Goal: Task Accomplishment & Management: Use online tool/utility

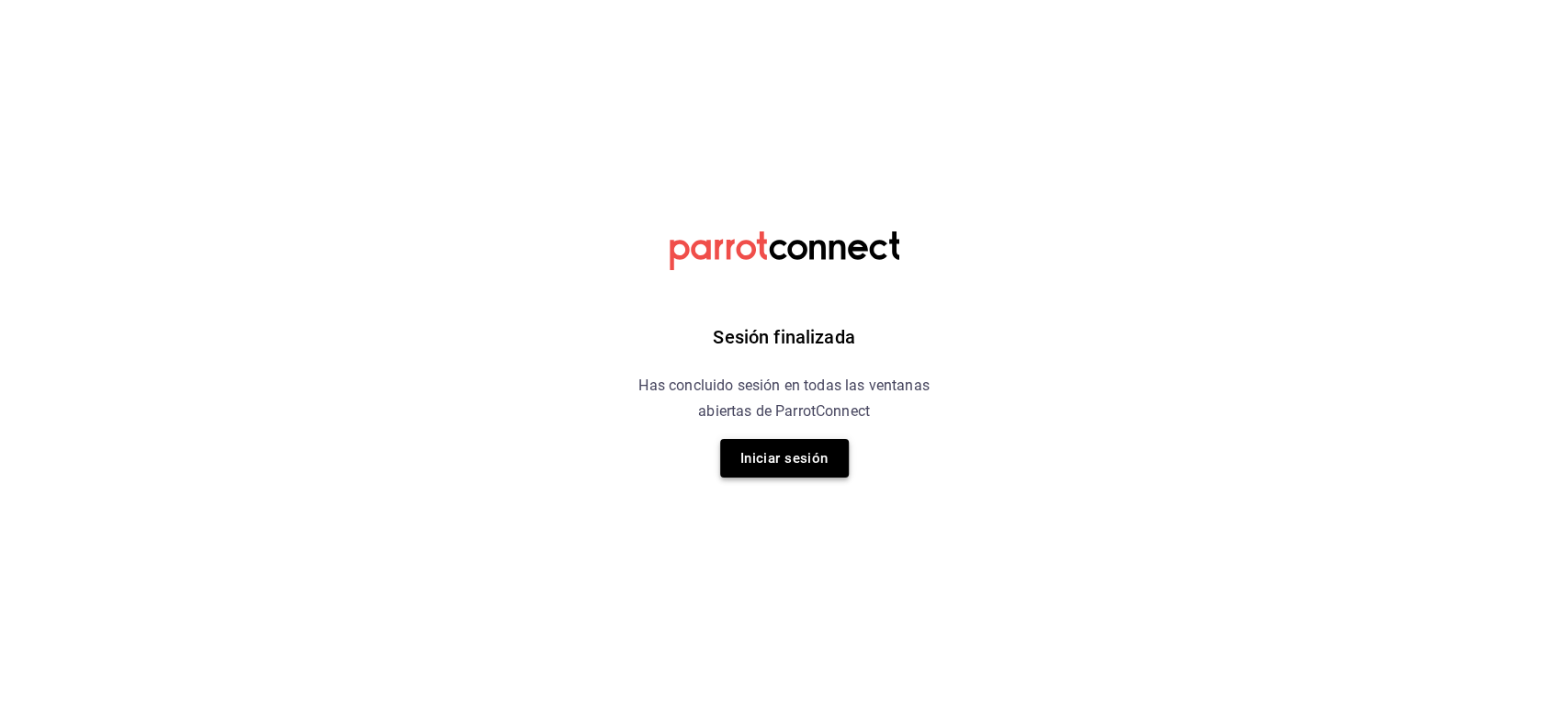
click at [814, 460] on button "Iniciar sesión" at bounding box center [784, 458] width 128 height 38
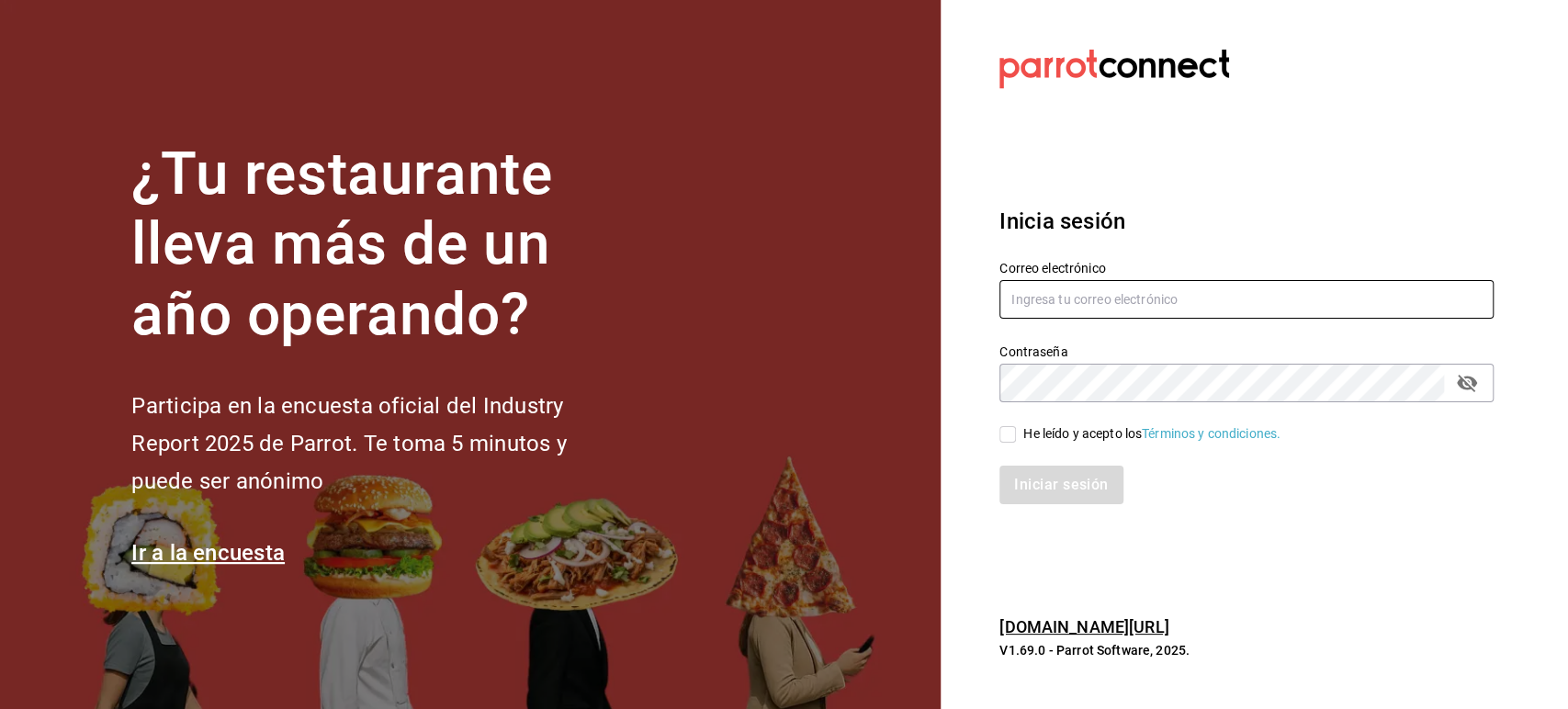
type input "[EMAIL_ADDRESS][DOMAIN_NAME]"
click at [1012, 437] on input "He leído y acepto los Términos y condiciones." at bounding box center [1007, 434] width 17 height 17
checkbox input "true"
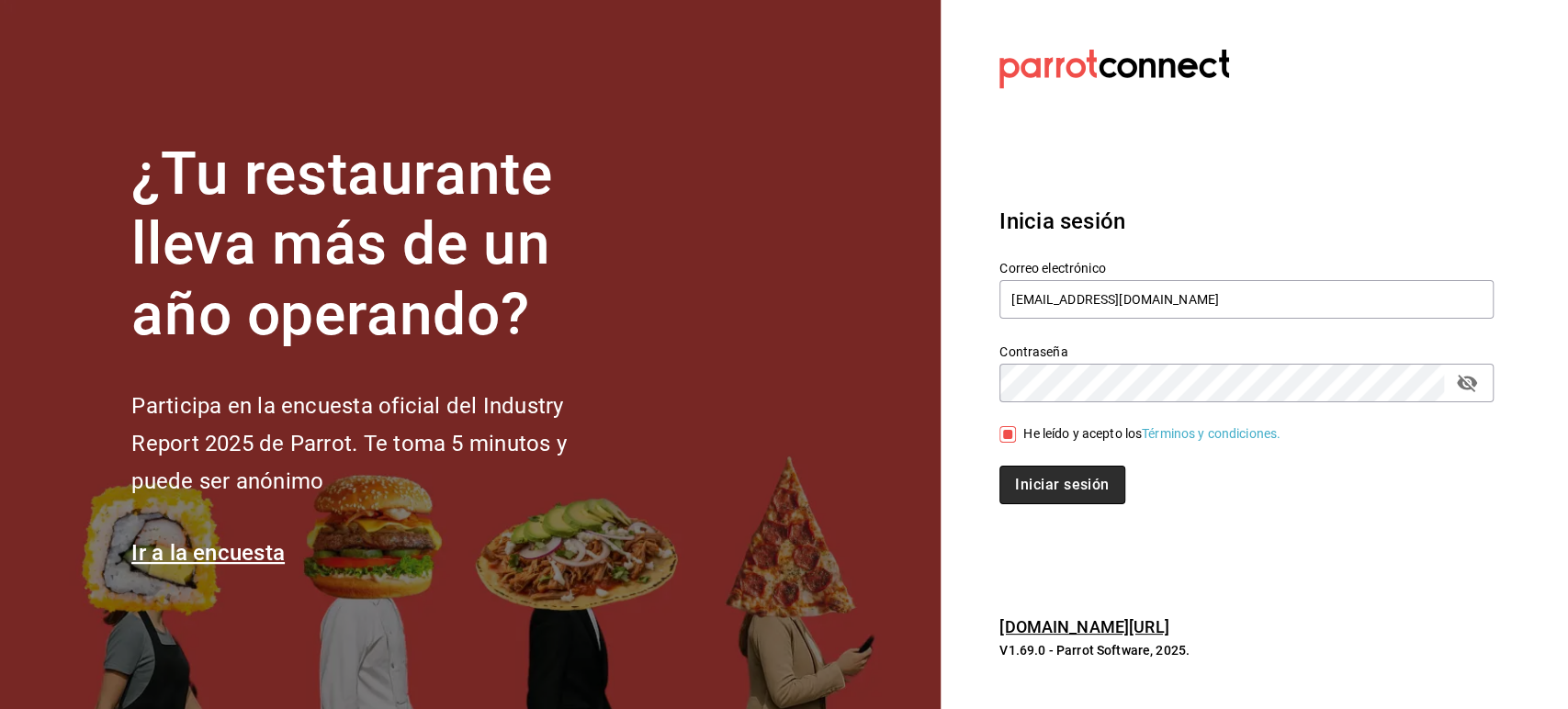
click at [1032, 476] on button "Iniciar sesión" at bounding box center [1062, 485] width 125 height 38
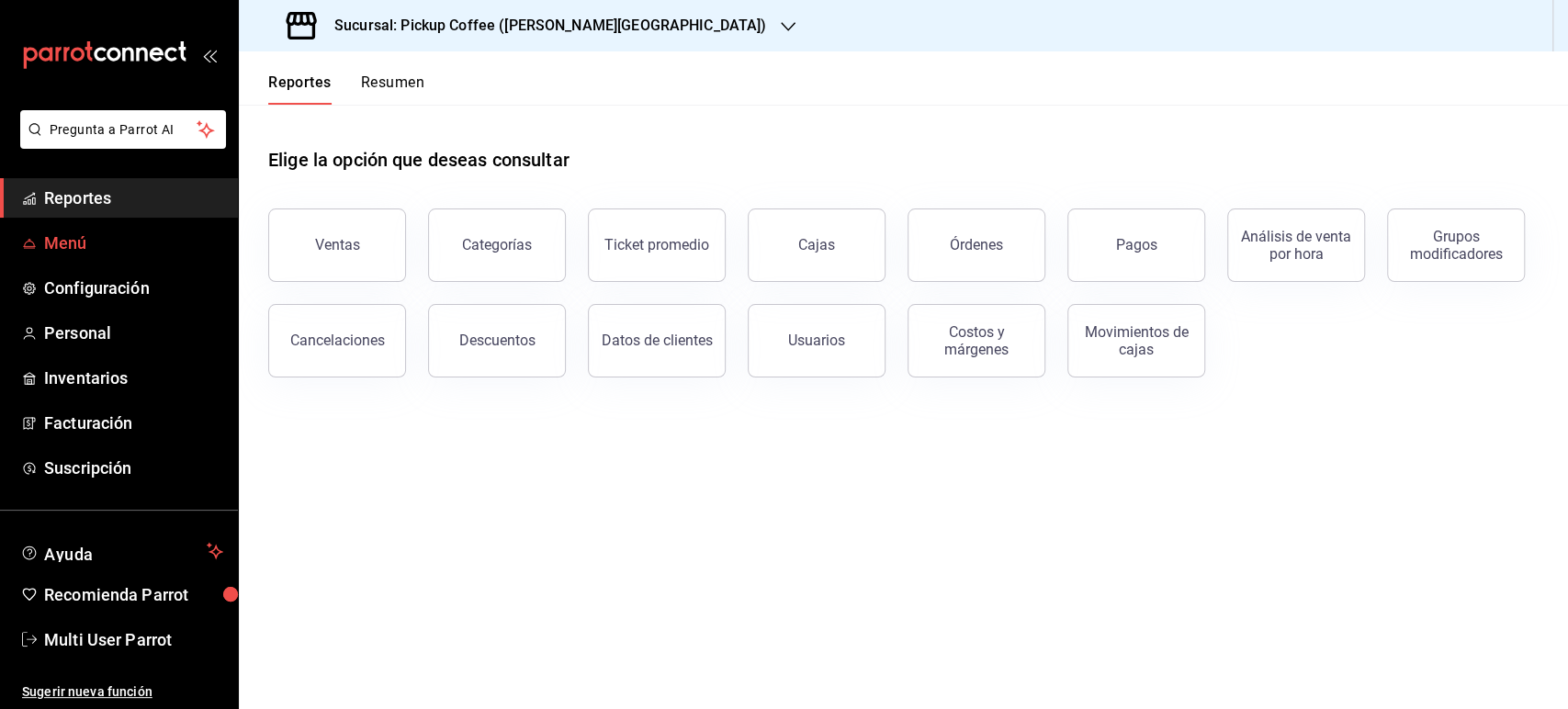
click at [91, 244] on span "Menú" at bounding box center [133, 243] width 179 height 24
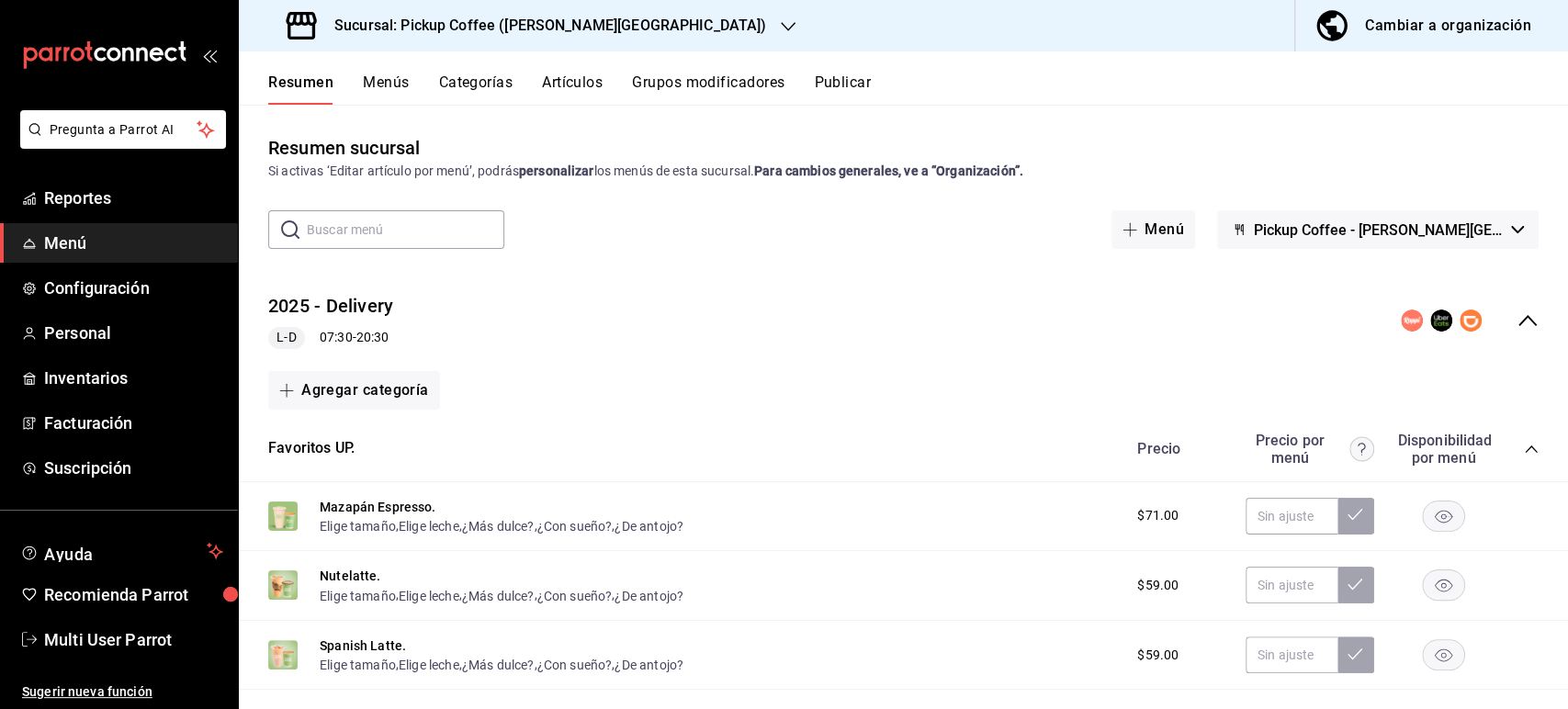
click at [455, 18] on h3 "Sucursal: Pickup Coffee (Quintana Roo)" at bounding box center [543, 25] width 446 height 23
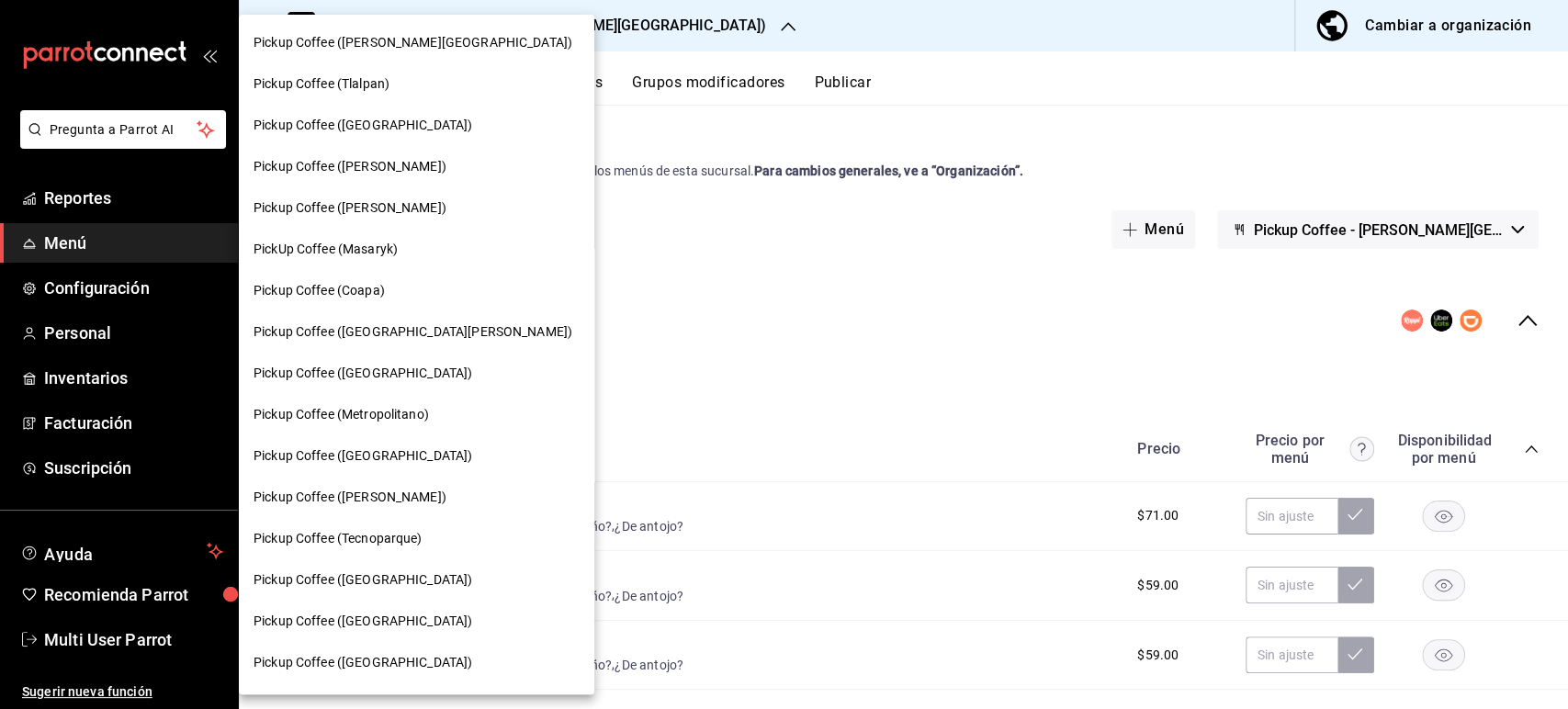
scroll to position [595, 0]
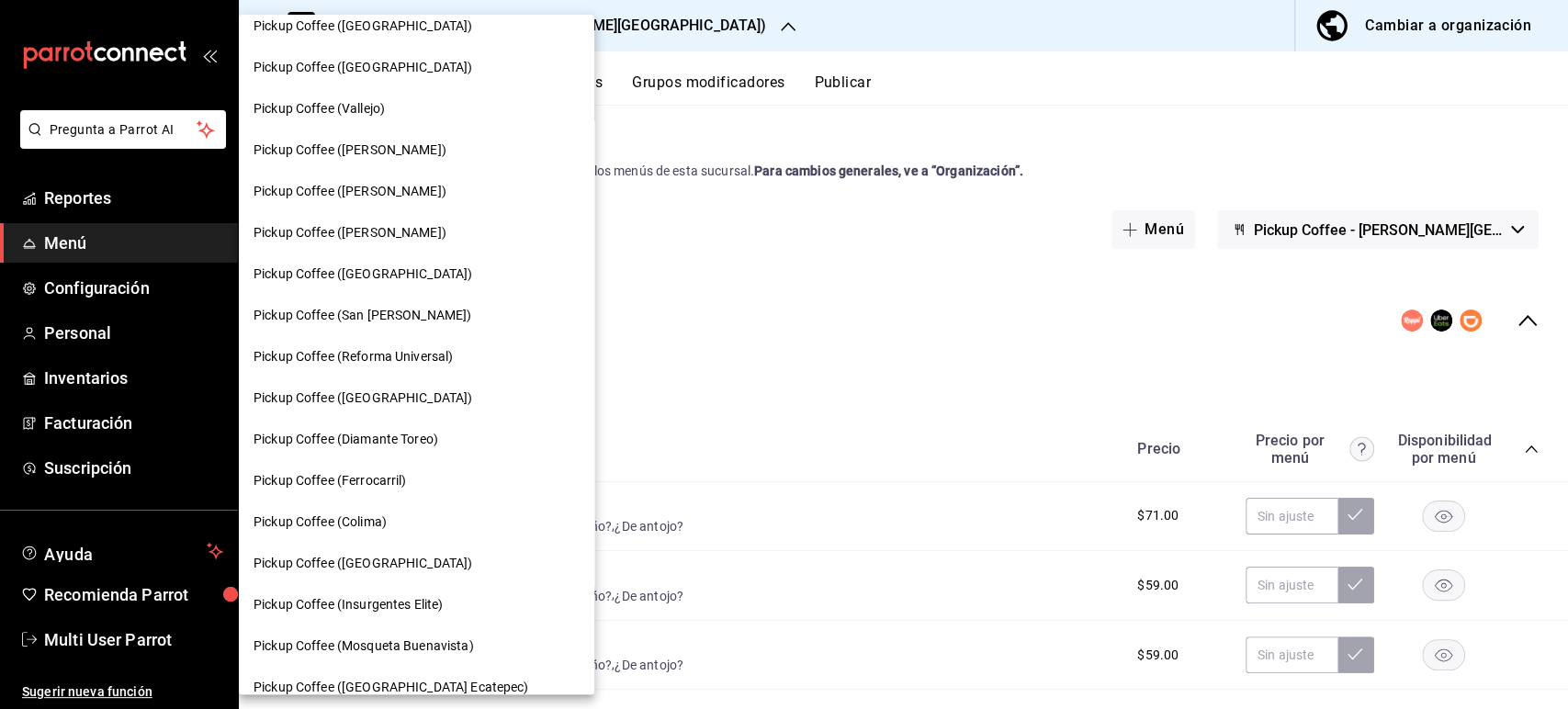
click at [406, 554] on span "Pickup Coffee (Montevideo)" at bounding box center [362, 564] width 218 height 20
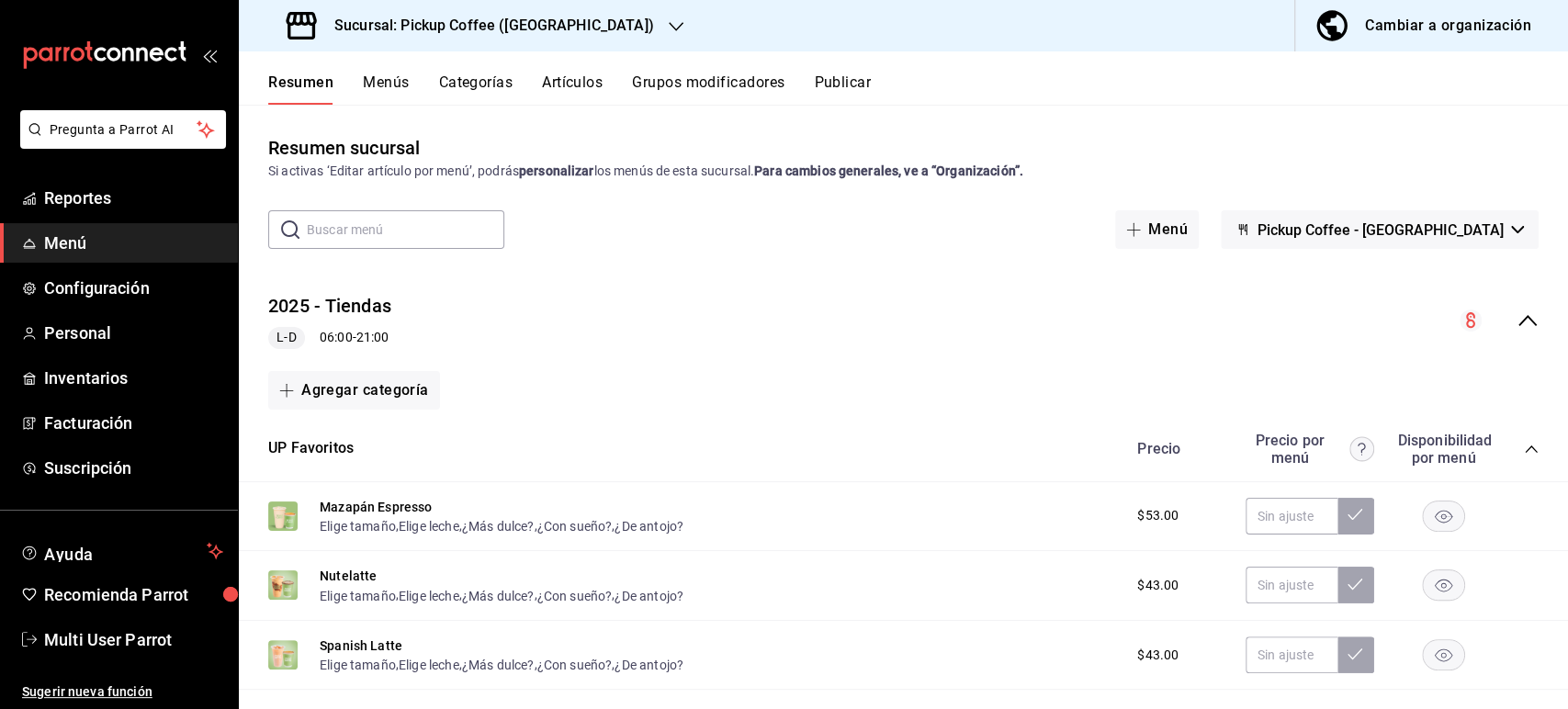
click at [1516, 329] on icon "collapse-menu-row" at bounding box center [1527, 320] width 23 height 23
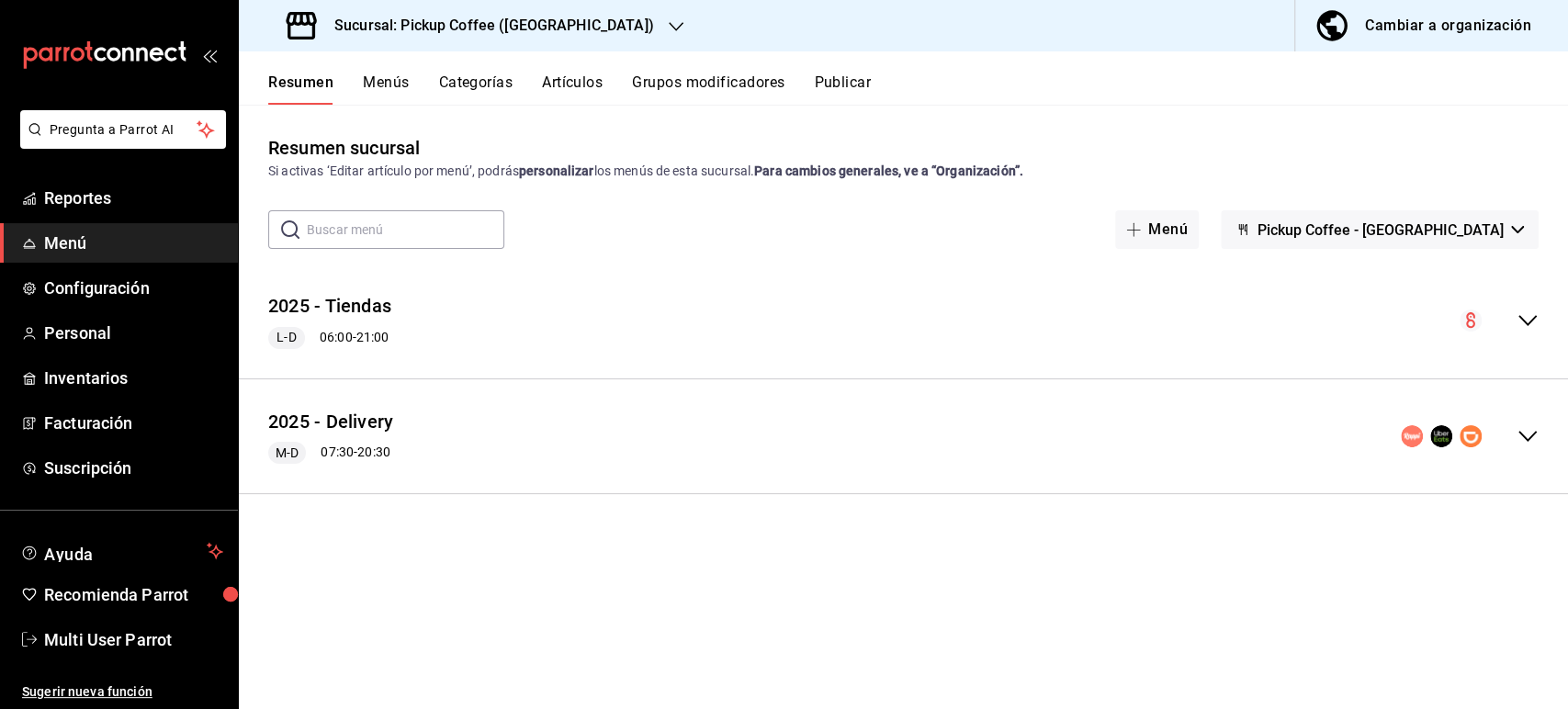
click at [1533, 440] on icon "collapse-menu-row" at bounding box center [1527, 436] width 23 height 23
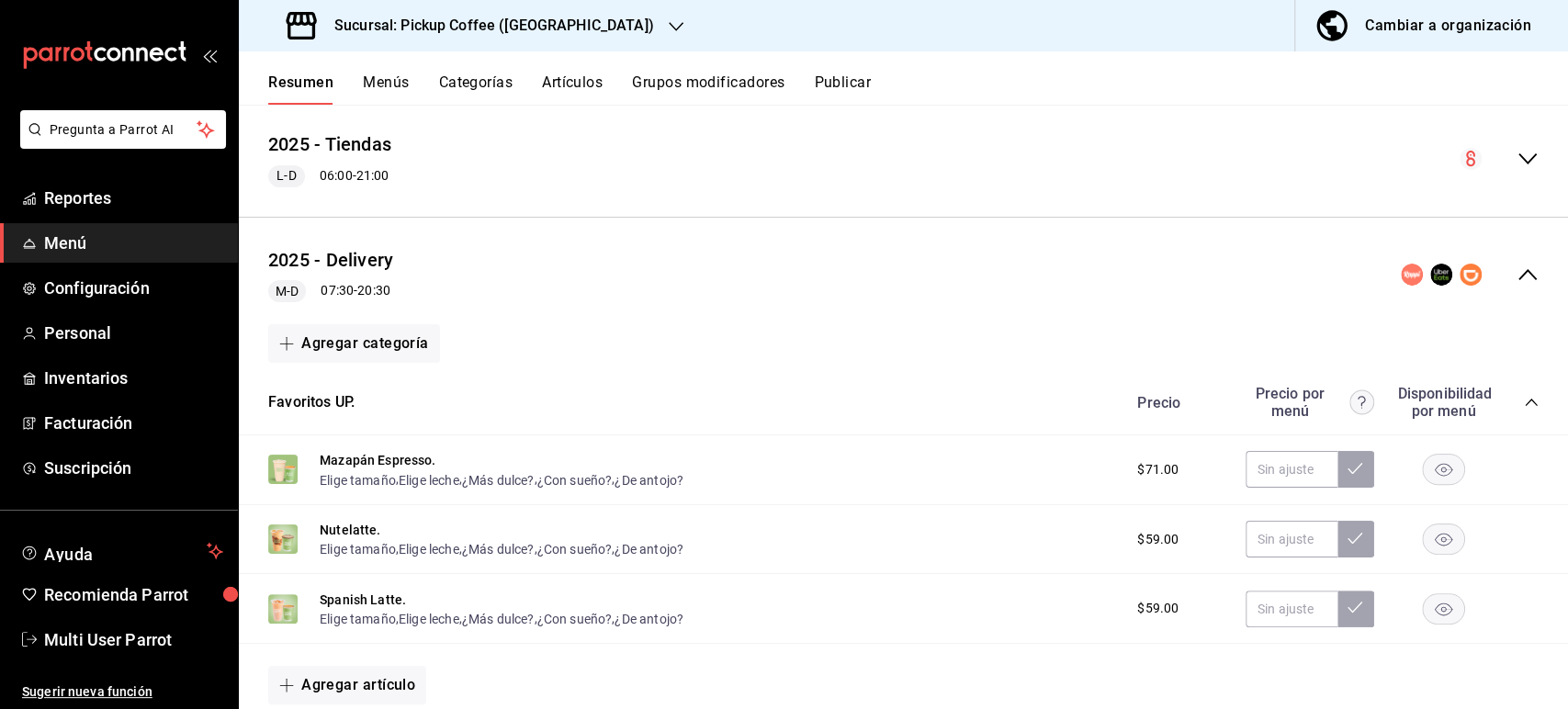
scroll to position [179, 0]
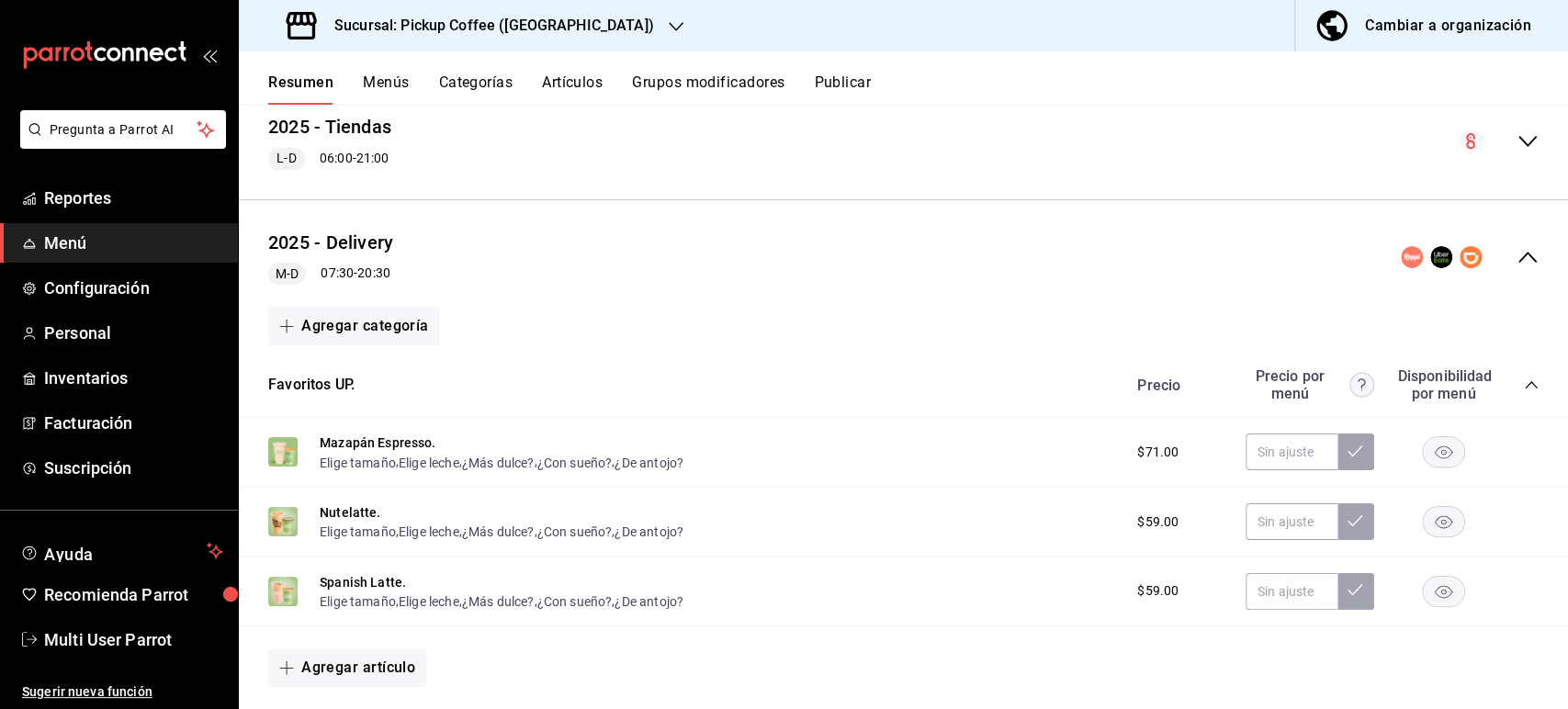
click at [1518, 258] on icon "collapse-menu-row" at bounding box center [1527, 257] width 19 height 11
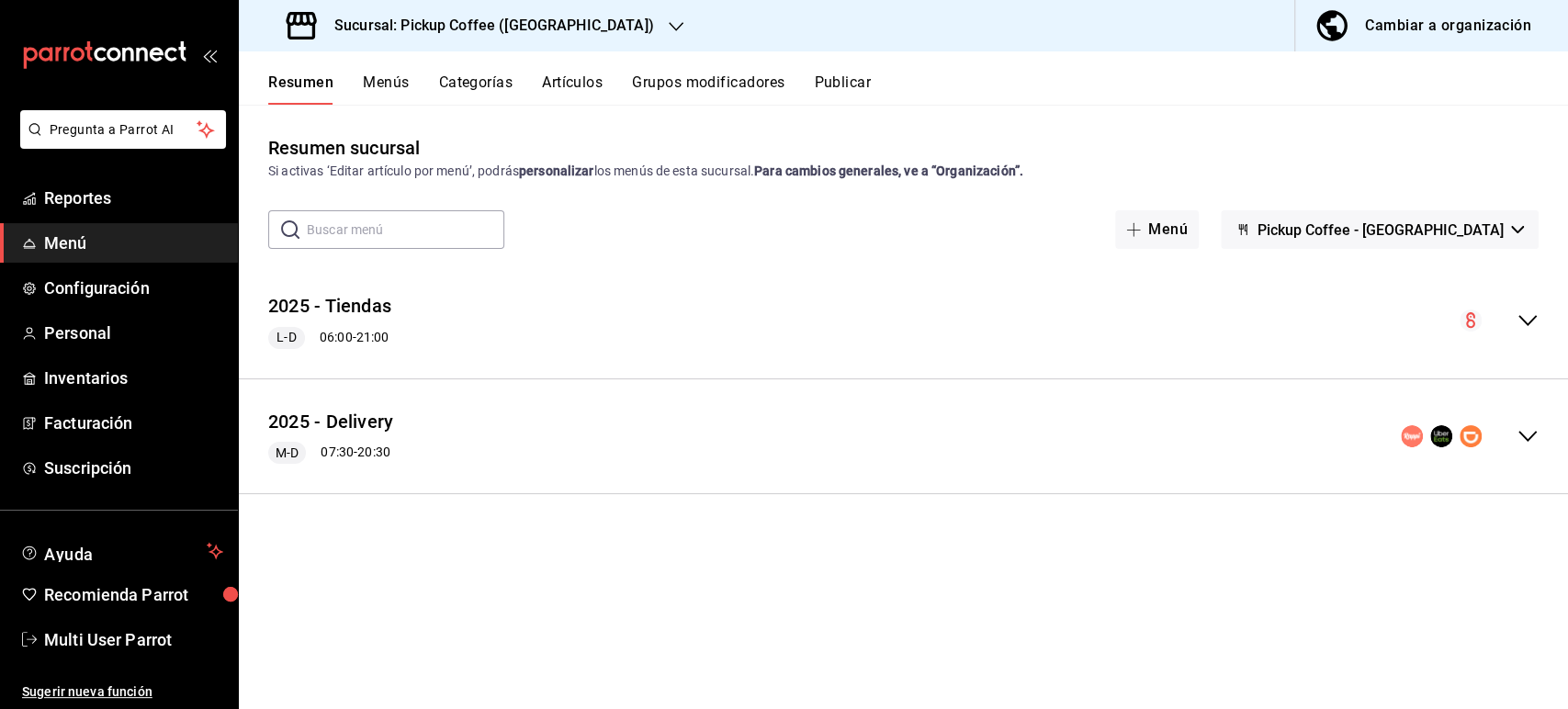
scroll to position [0, 0]
click at [1528, 430] on icon "collapse-menu-row" at bounding box center [1527, 436] width 23 height 23
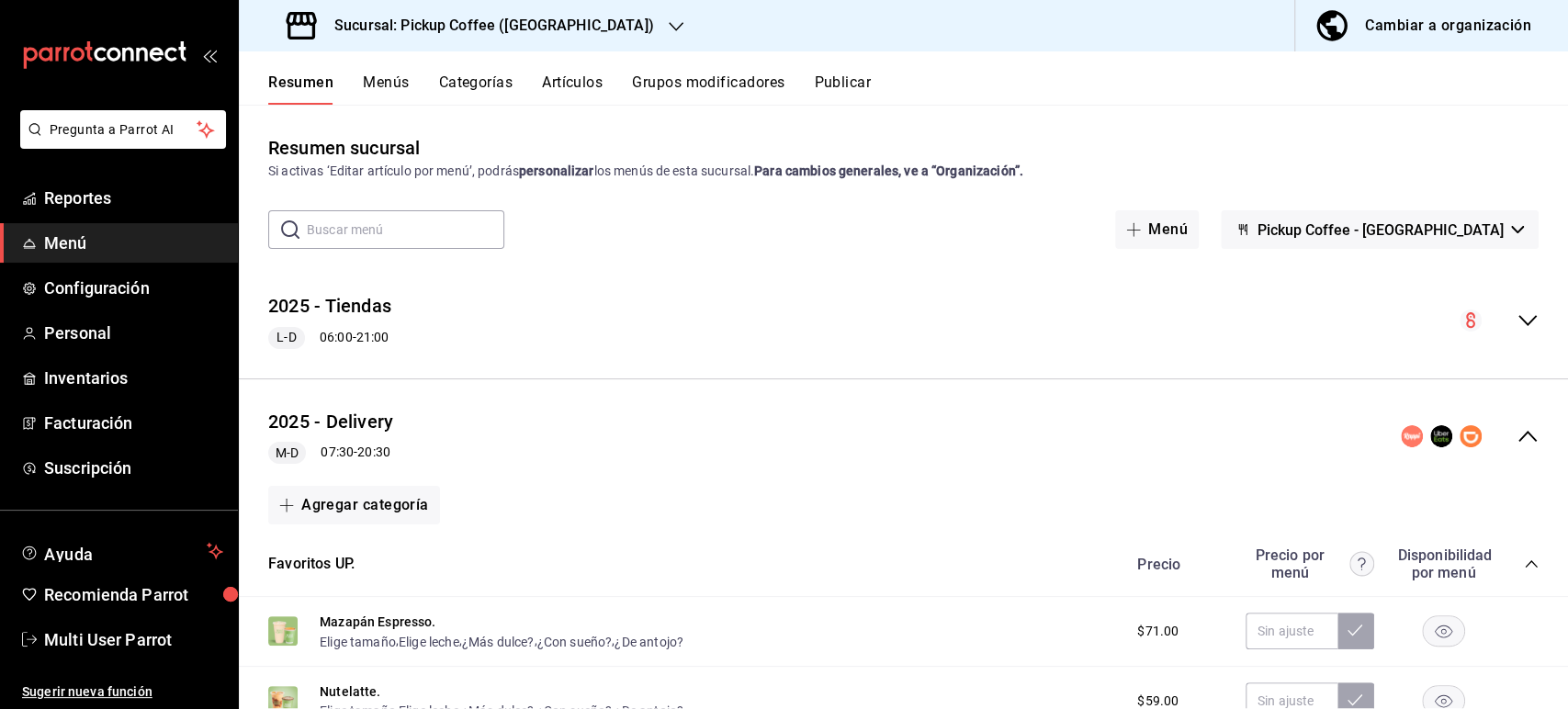
click at [1516, 572] on div "Precio Precio por menú Disponibilidad por menú" at bounding box center [1328, 564] width 420 height 35
click at [1524, 570] on icon "collapse-category-row" at bounding box center [1531, 564] width 15 height 15
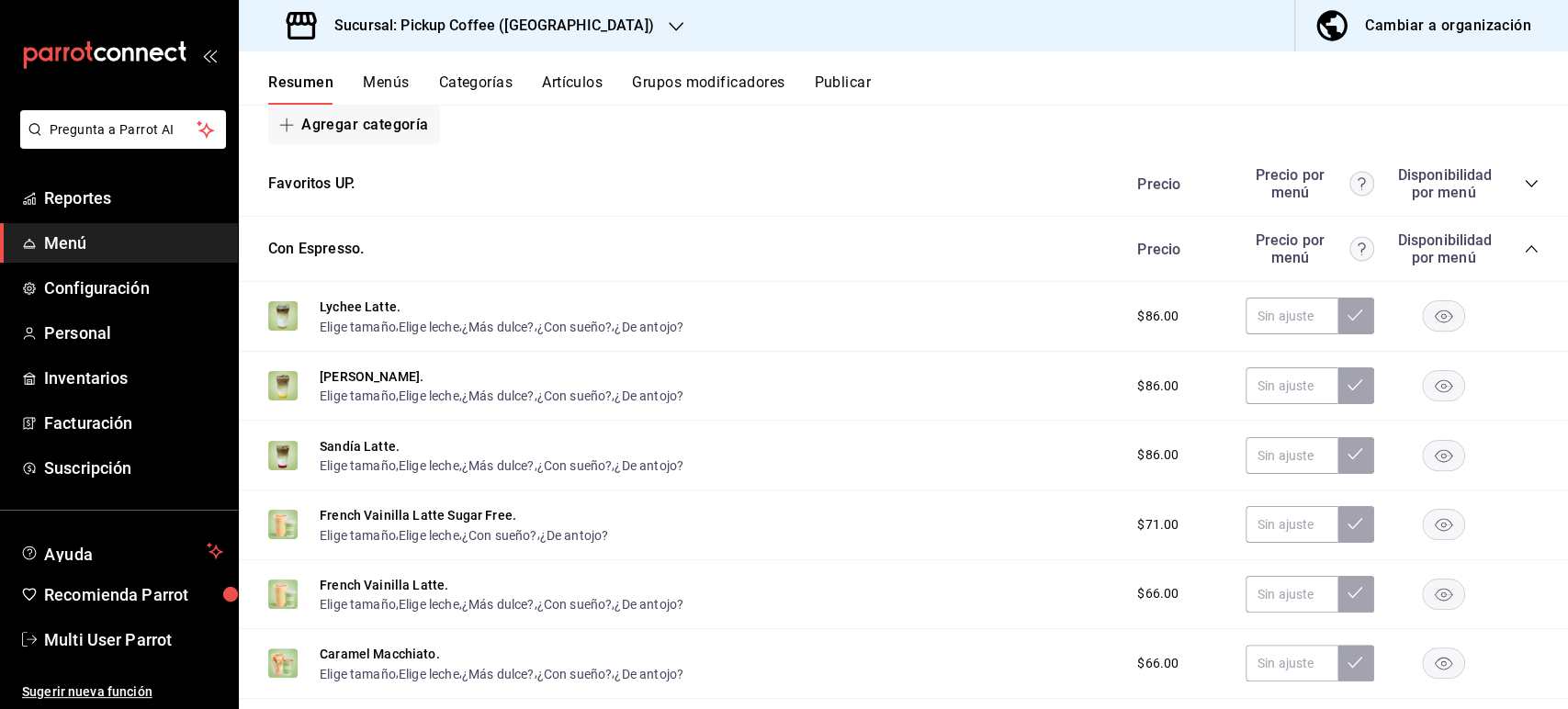
scroll to position [350, 0]
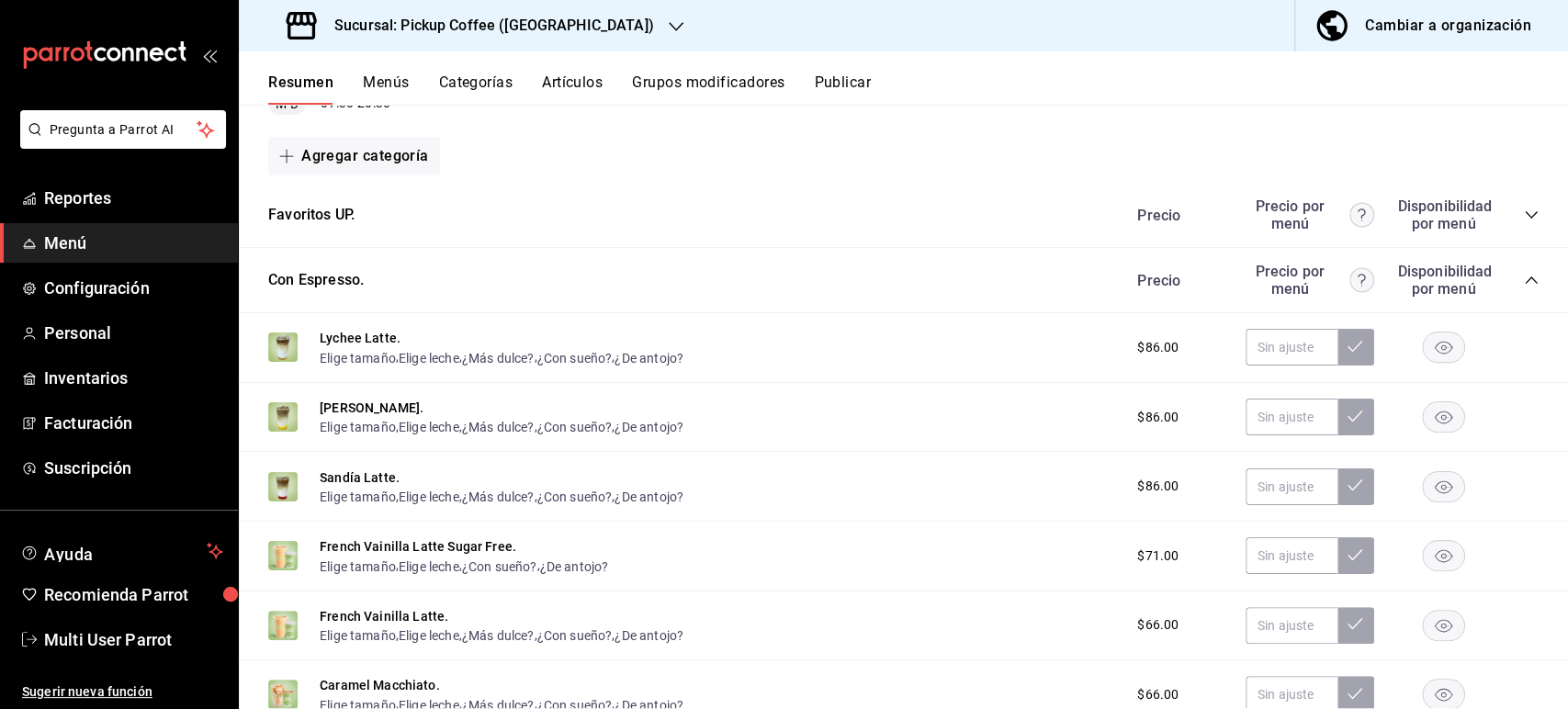
click at [1524, 277] on icon "collapse-category-row" at bounding box center [1531, 280] width 15 height 15
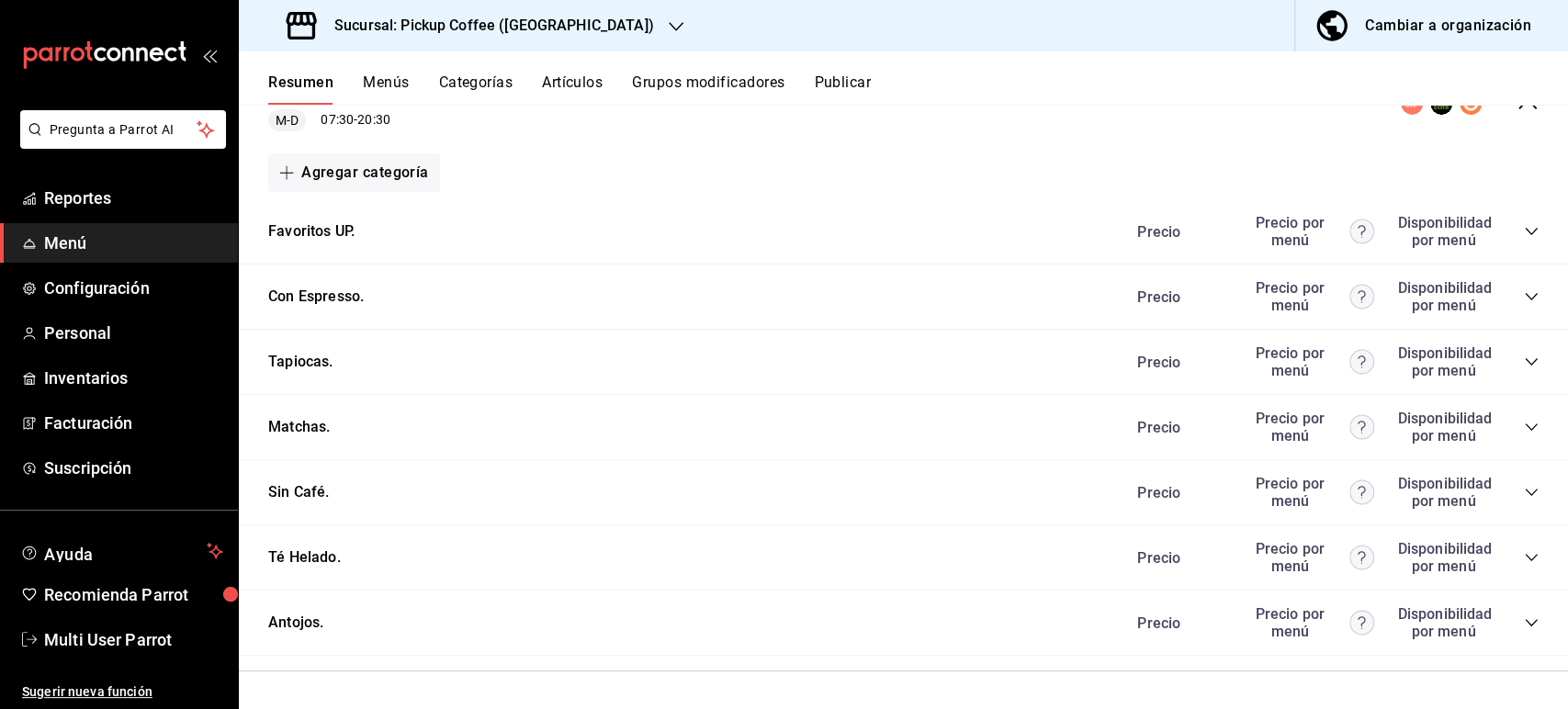
scroll to position [338, 0]
click at [1524, 623] on icon "collapse-category-row" at bounding box center [1531, 623] width 15 height 15
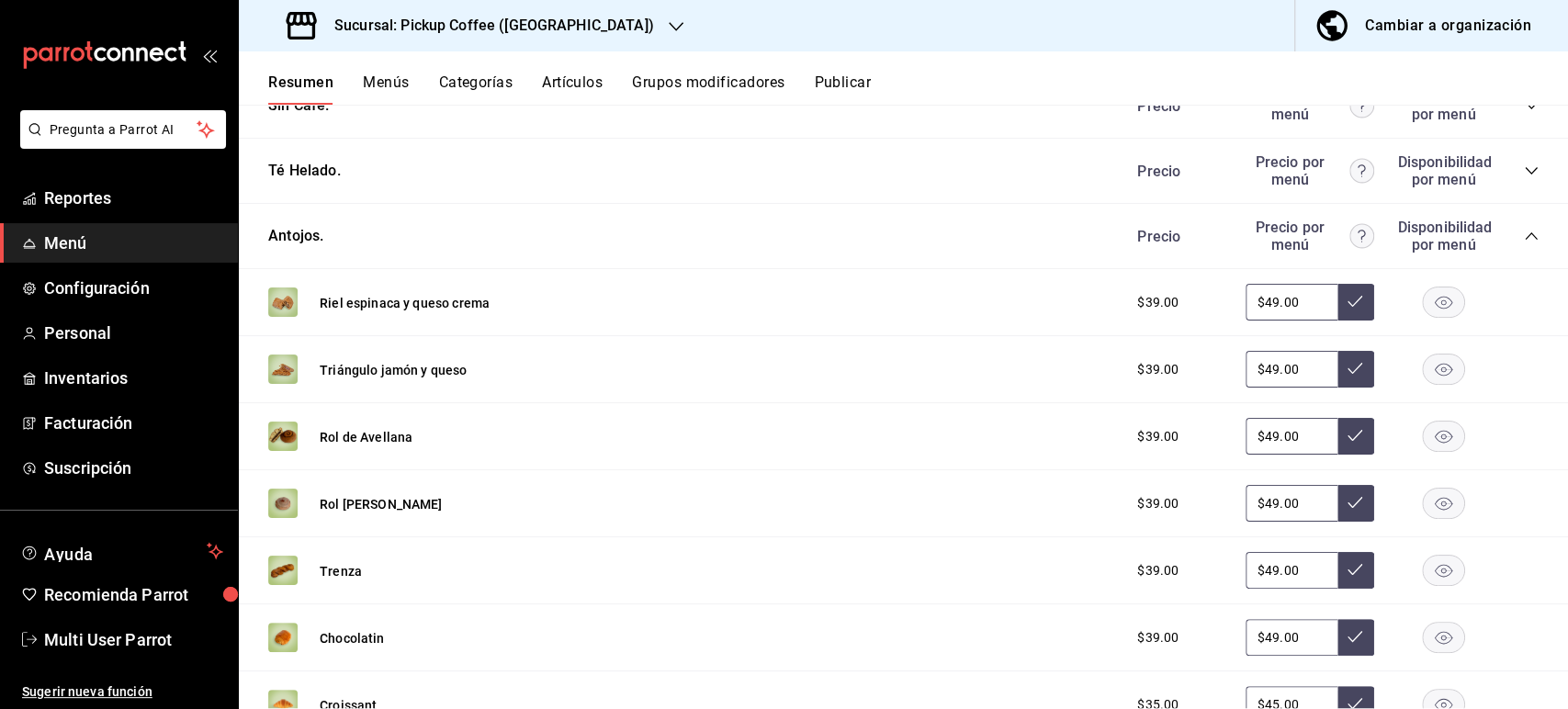
scroll to position [724, 0]
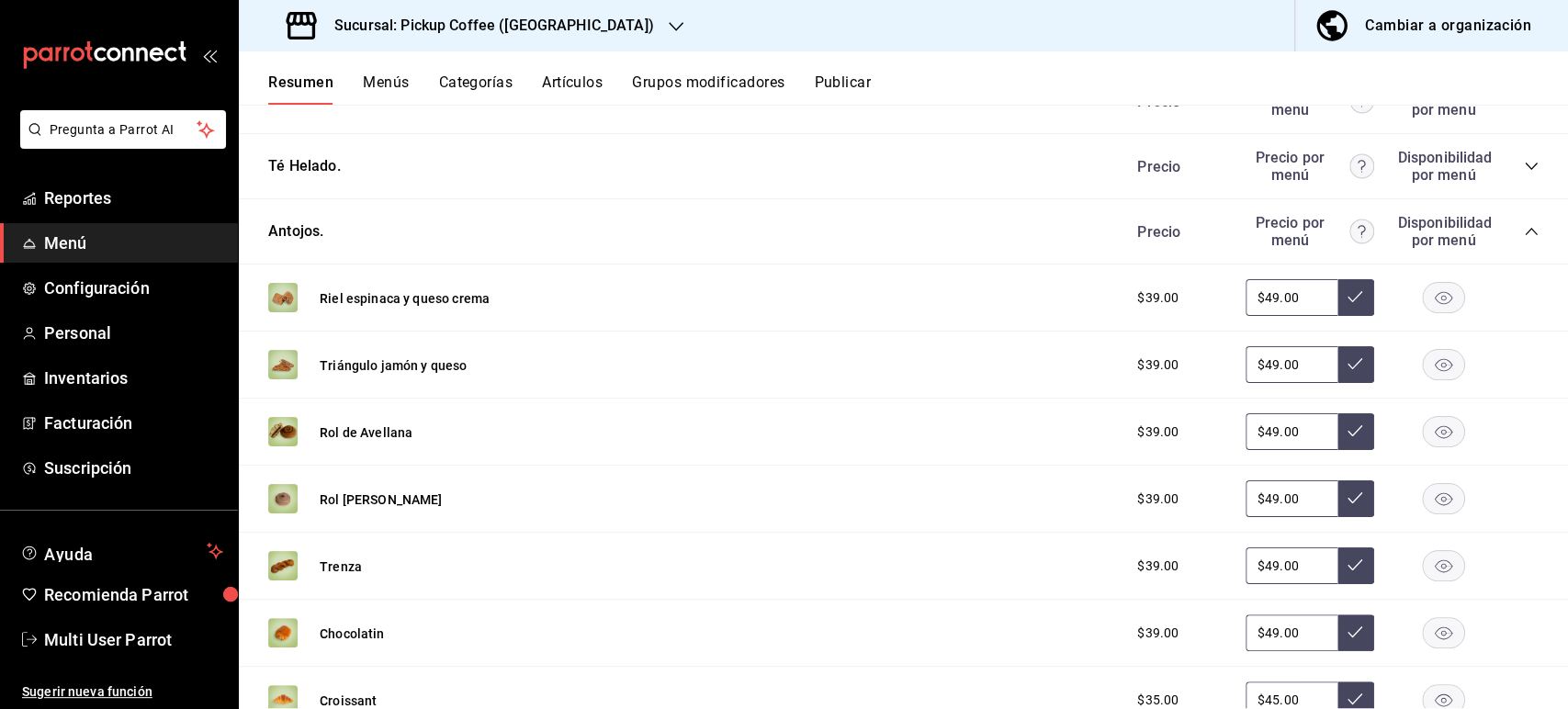
click at [1436, 567] on rect "button" at bounding box center [1444, 566] width 42 height 30
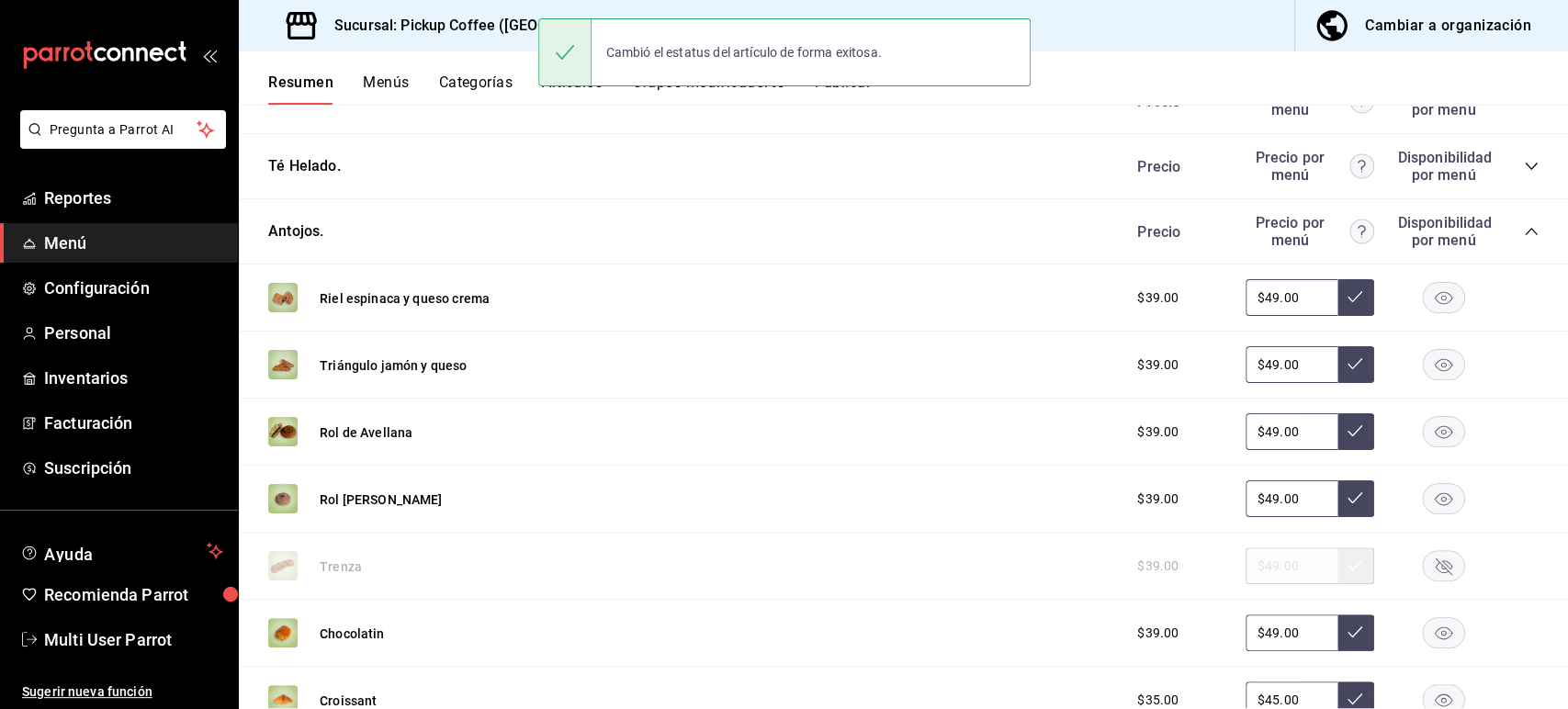
click at [853, 94] on button "Publicar" at bounding box center [842, 89] width 57 height 31
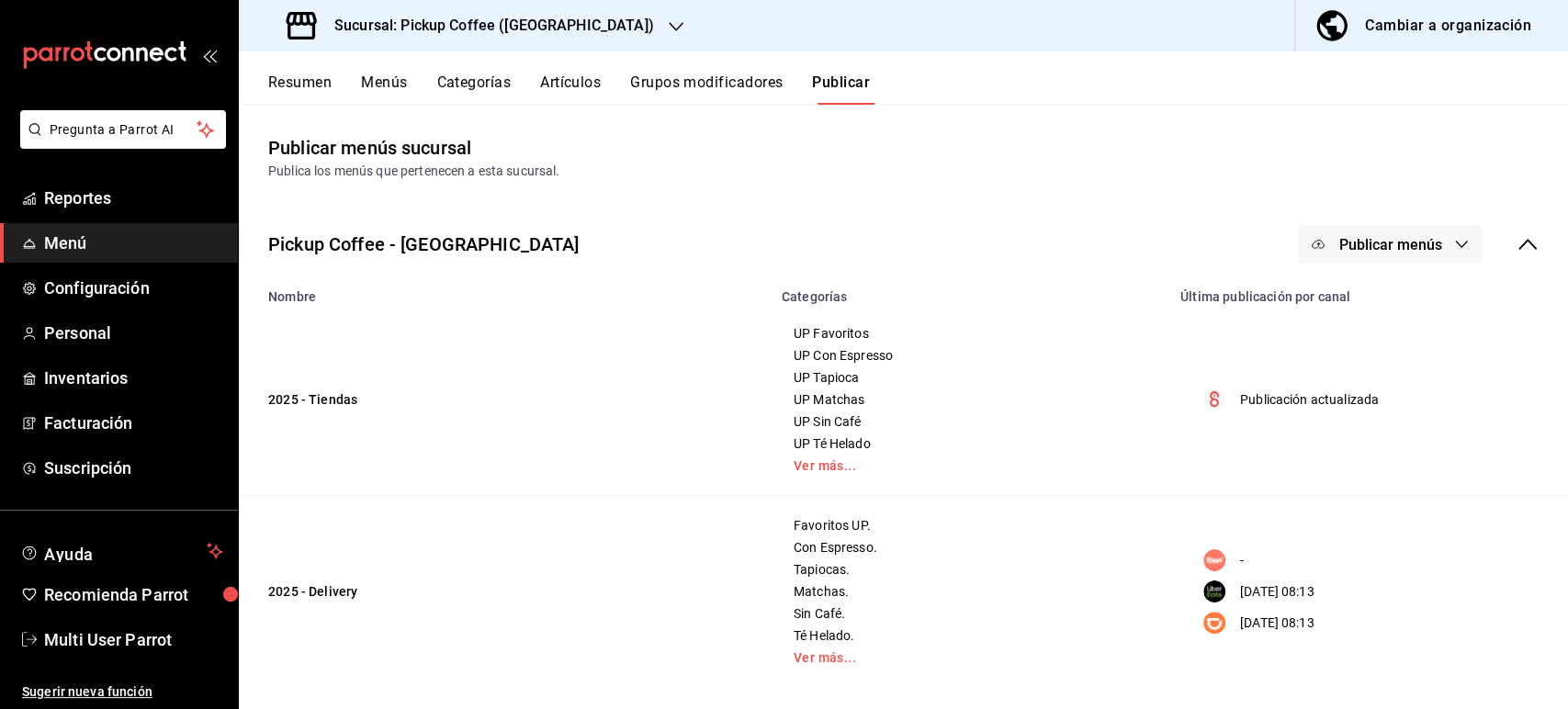
click at [1354, 241] on span "Publicar menús" at bounding box center [1389, 245] width 103 height 18
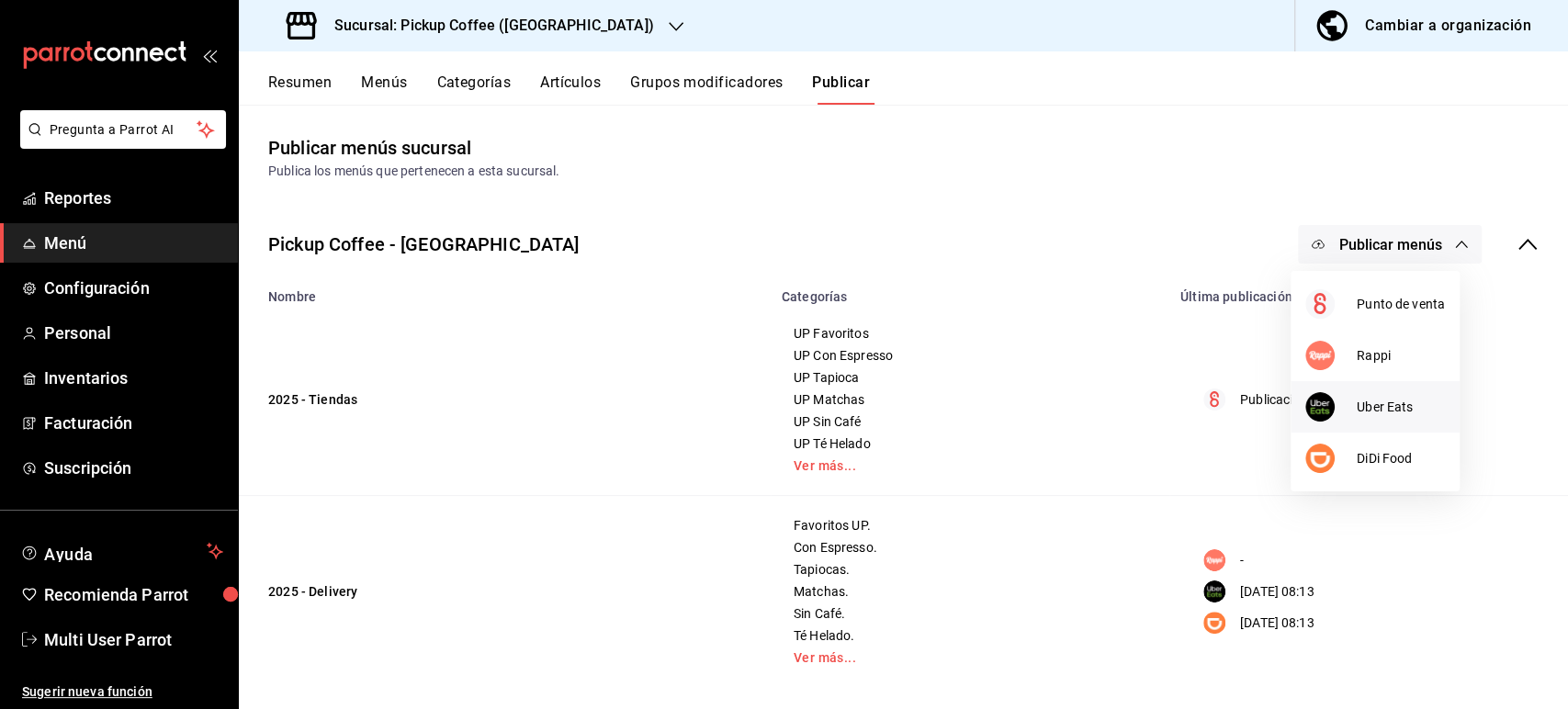
click at [1352, 402] on div at bounding box center [1330, 407] width 52 height 29
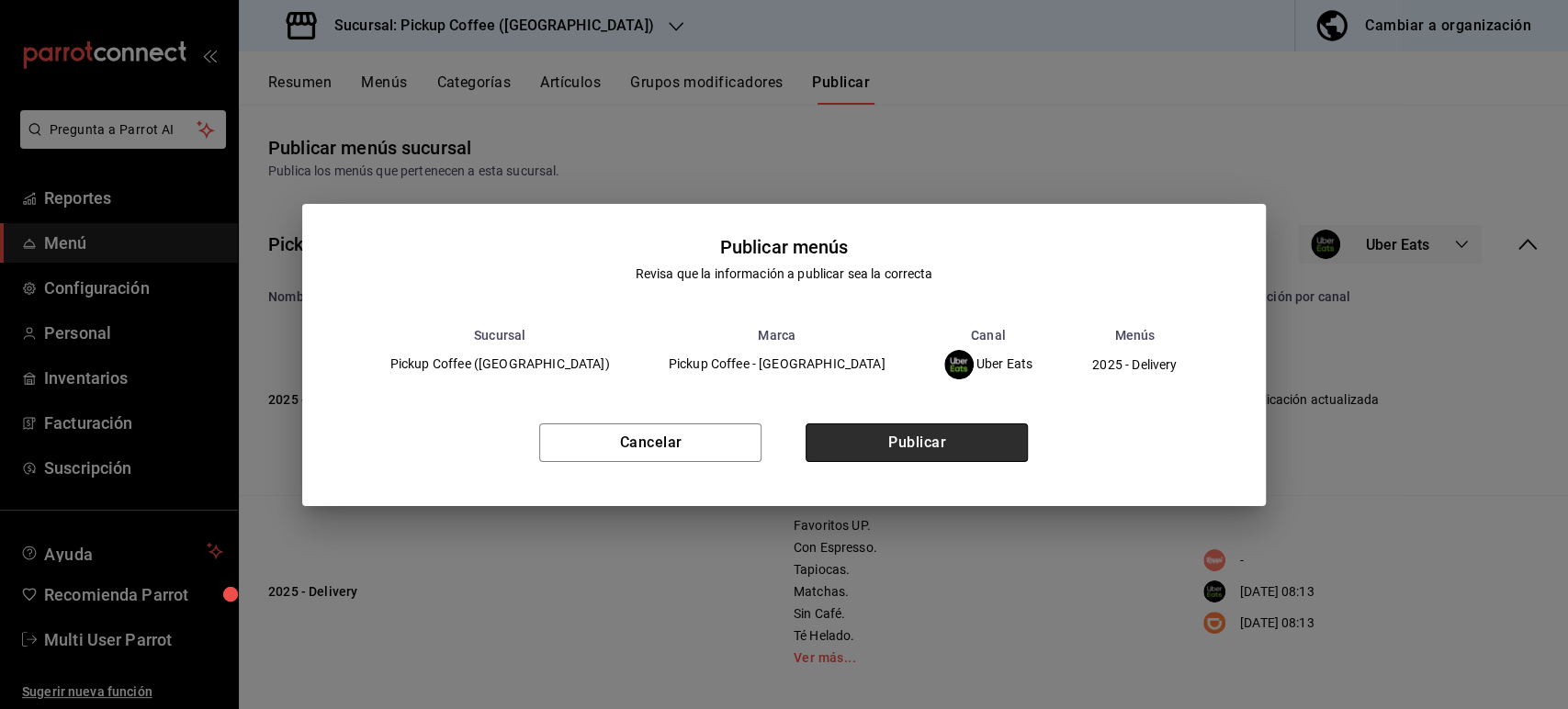
click at [965, 445] on button "Publicar" at bounding box center [916, 443] width 222 height 38
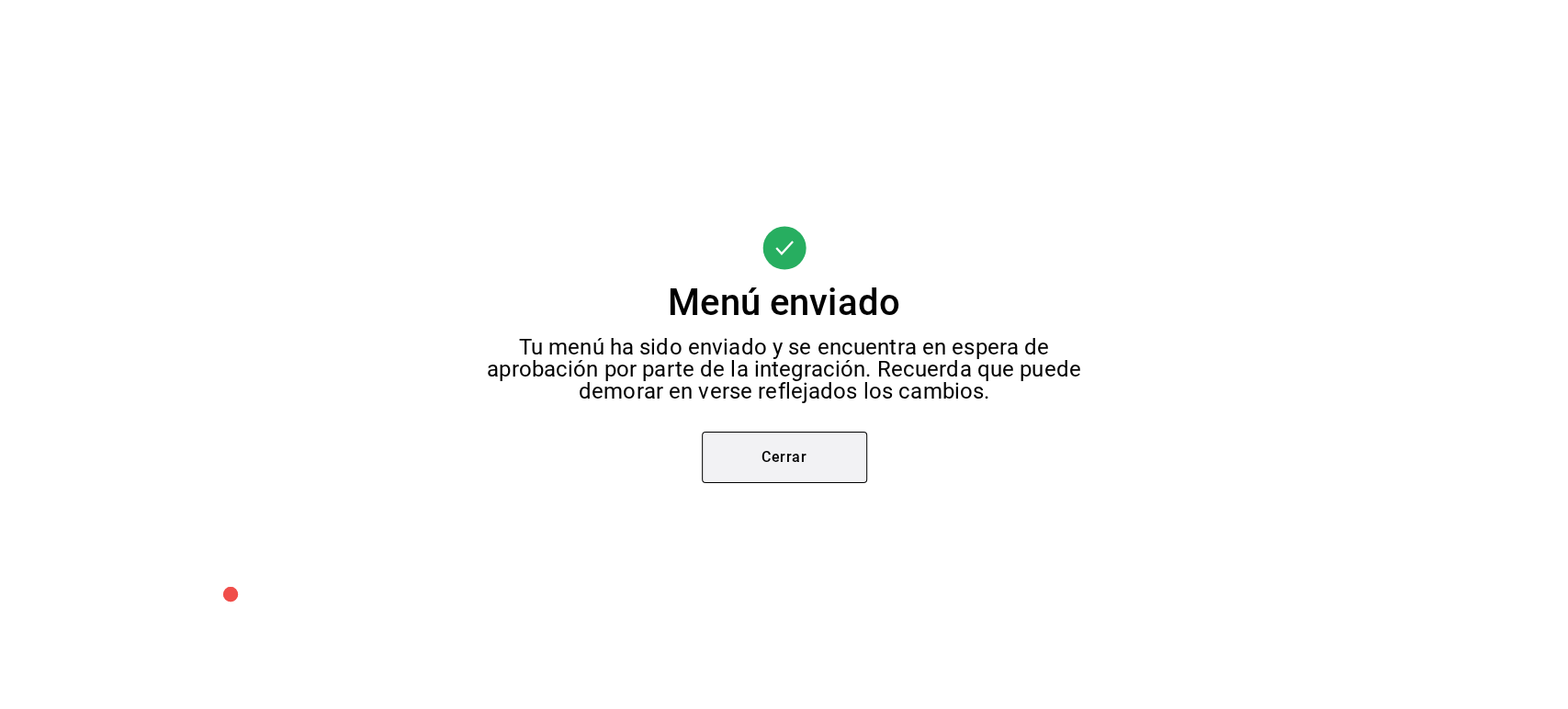
click at [804, 449] on button "Cerrar" at bounding box center [784, 457] width 165 height 52
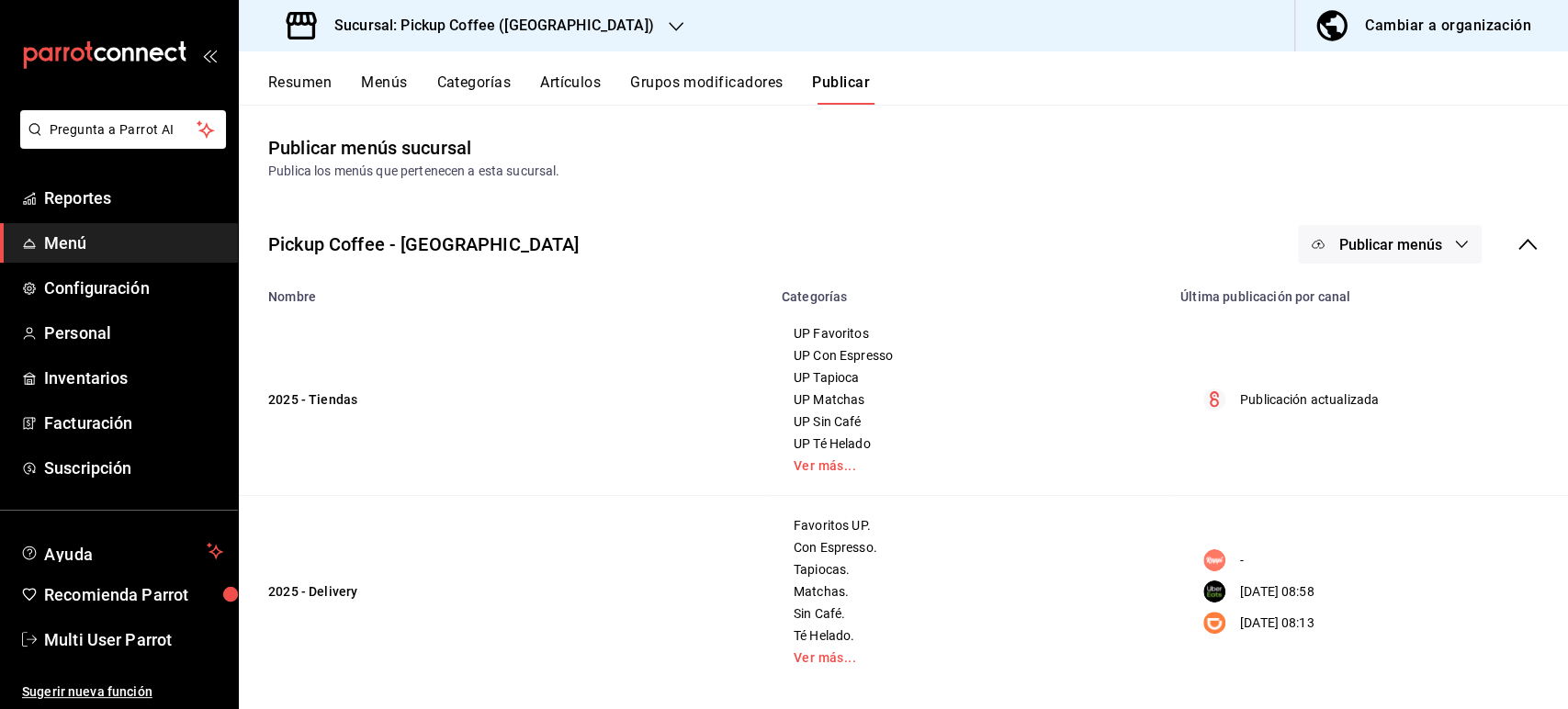
click at [1338, 245] on span "Publicar menús" at bounding box center [1389, 245] width 103 height 18
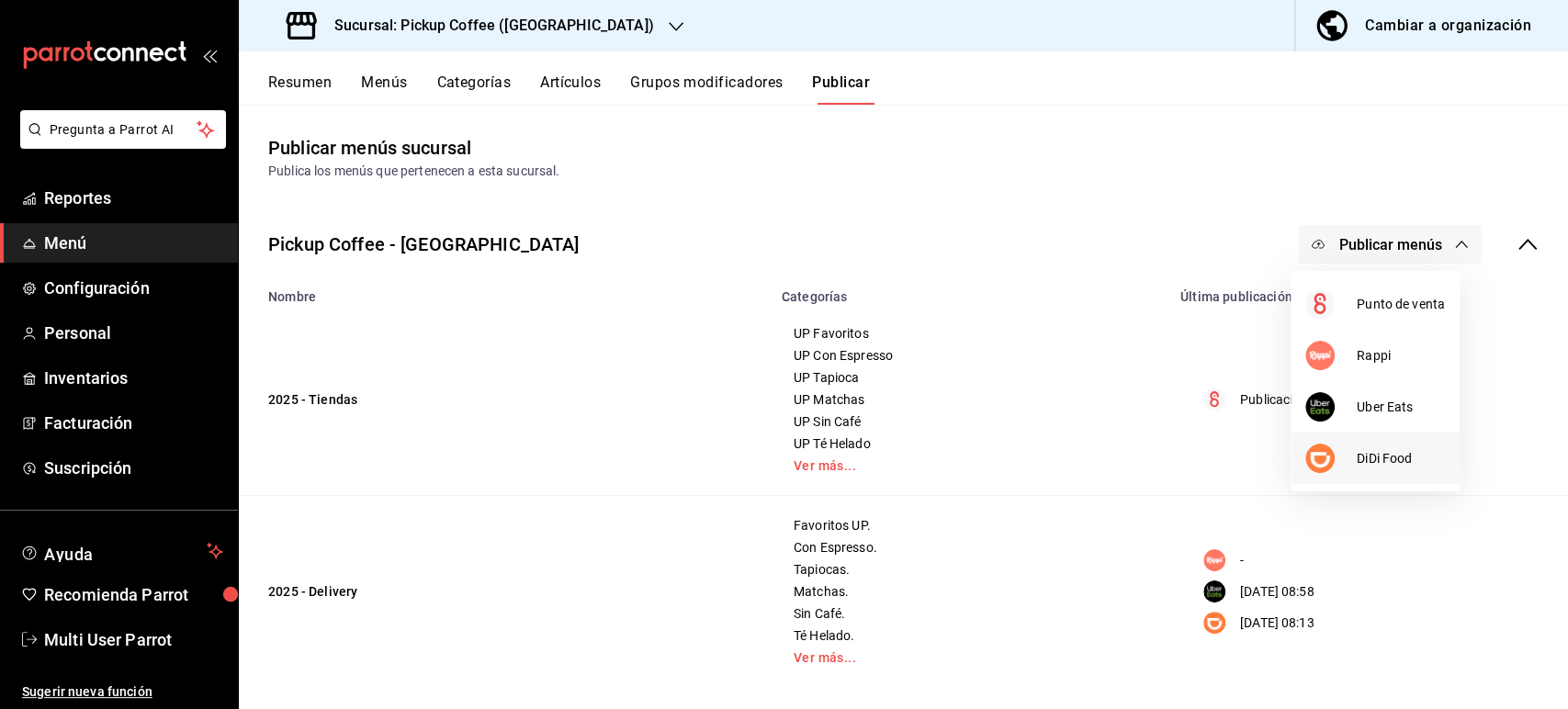
click at [1344, 461] on div at bounding box center [1330, 458] width 52 height 29
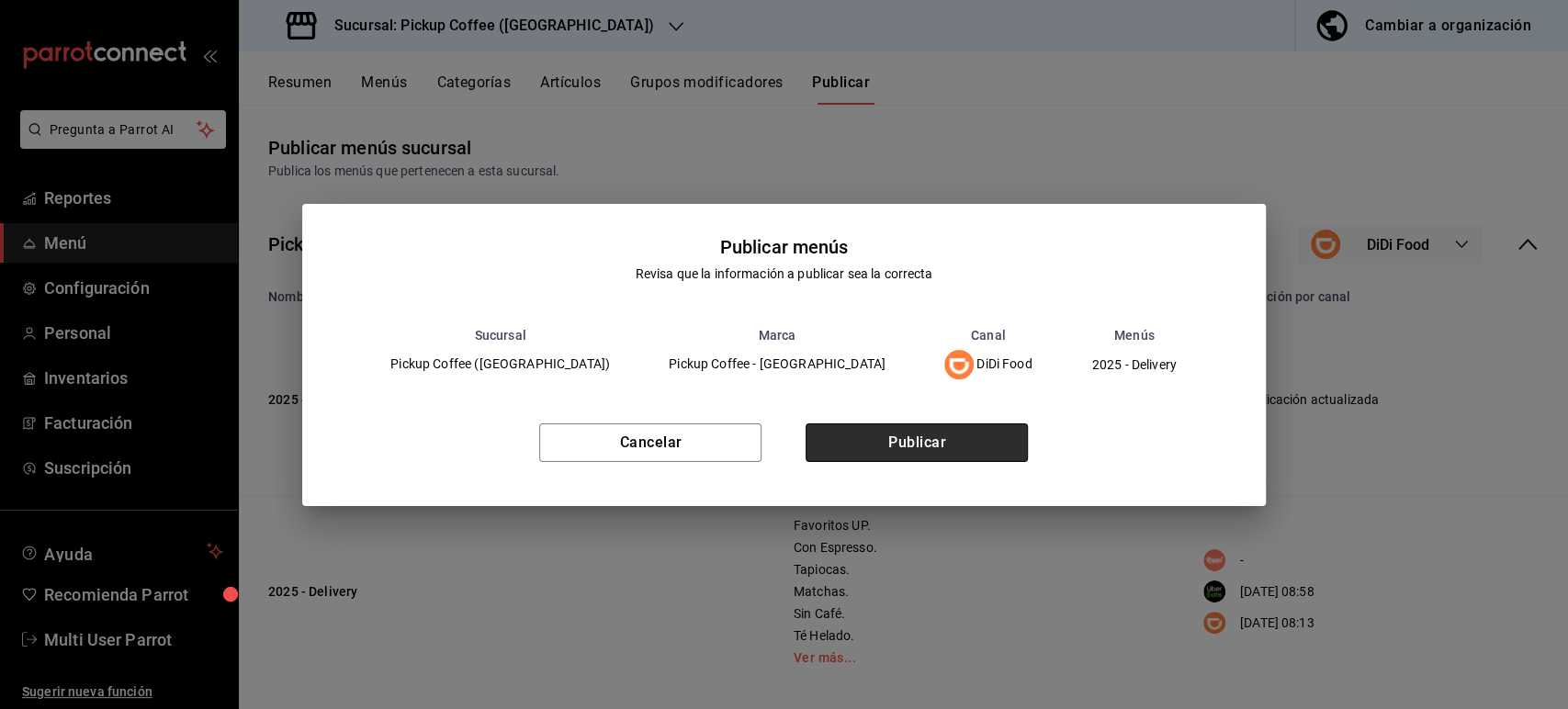
click at [926, 433] on button "Publicar" at bounding box center [916, 443] width 222 height 38
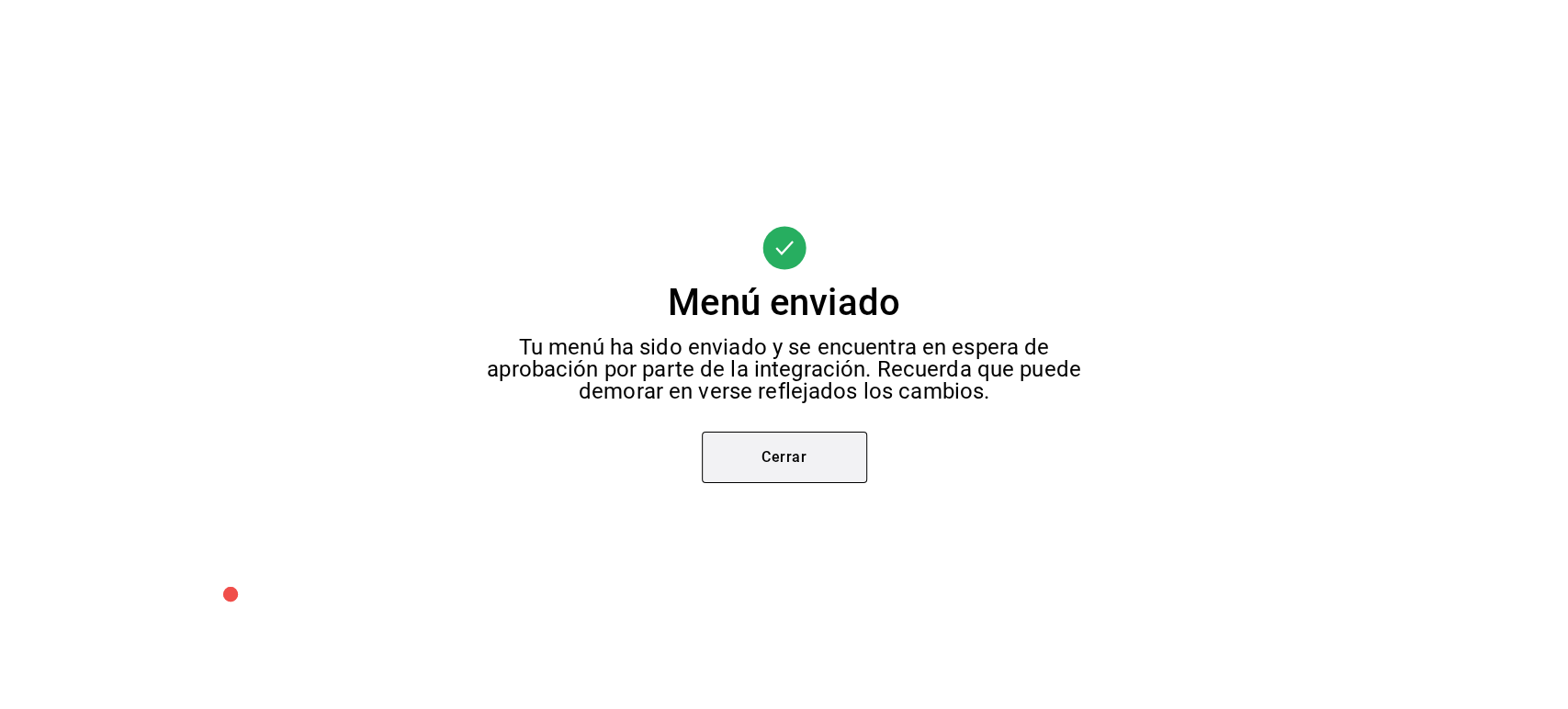
click at [807, 477] on button "Cerrar" at bounding box center [784, 457] width 165 height 52
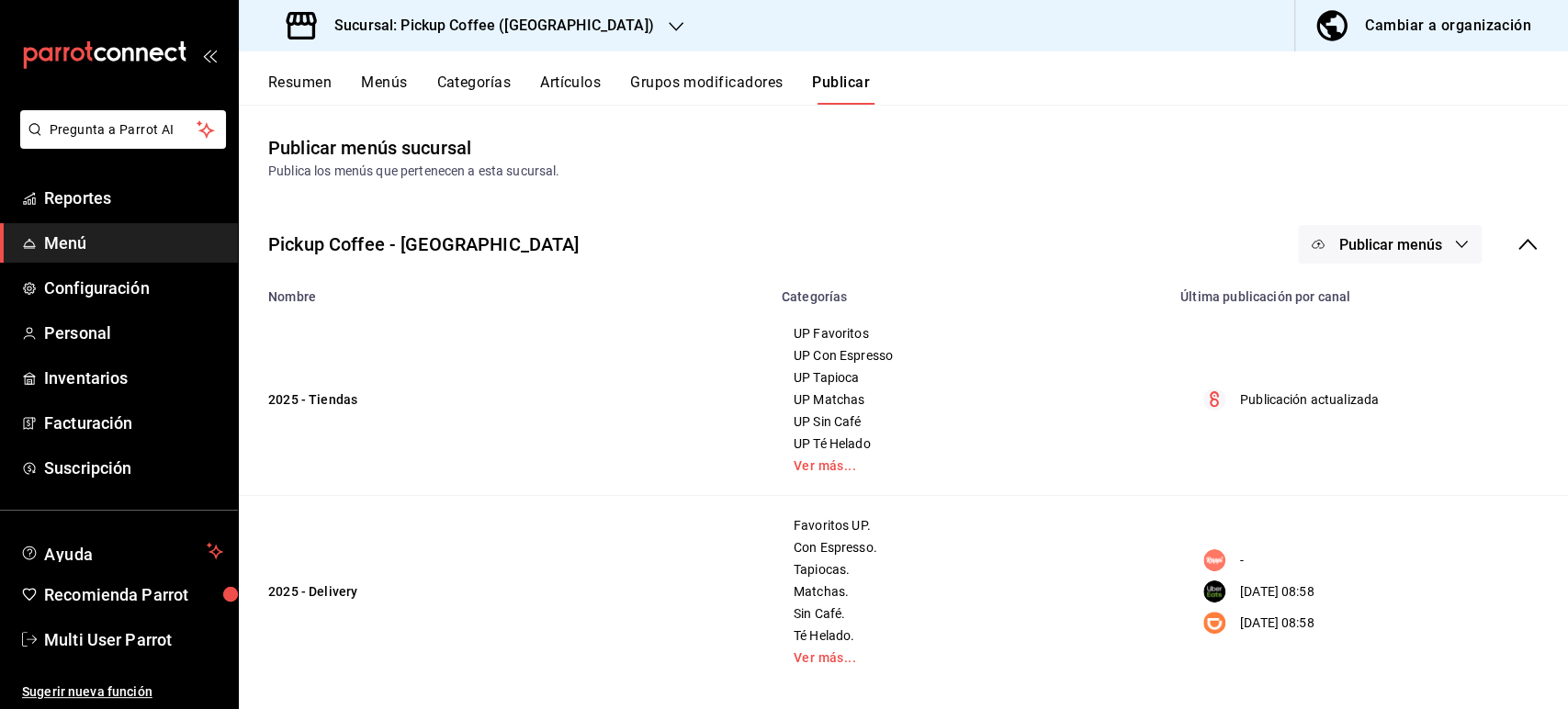
click at [1360, 231] on button "Publicar menús" at bounding box center [1390, 244] width 184 height 38
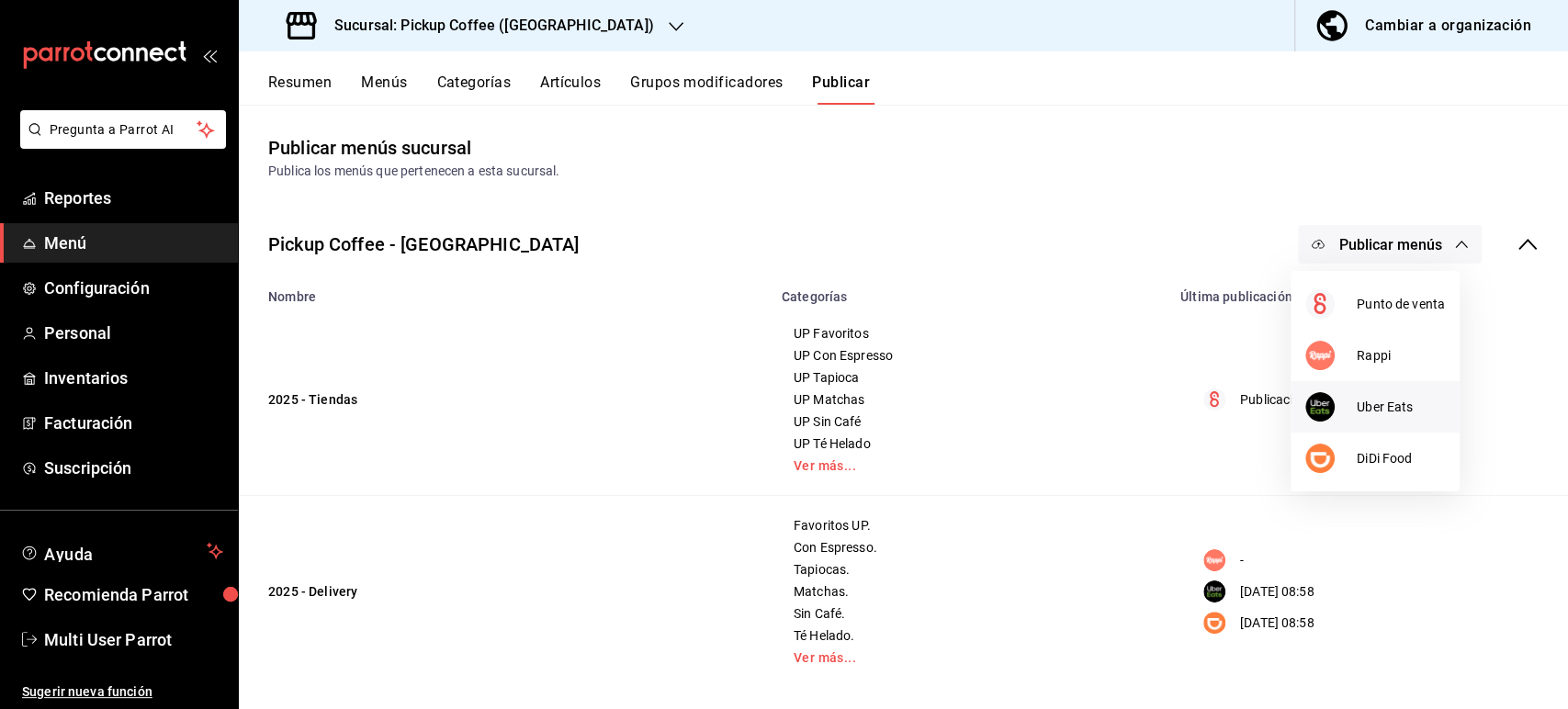
click at [1351, 410] on div at bounding box center [1330, 407] width 52 height 29
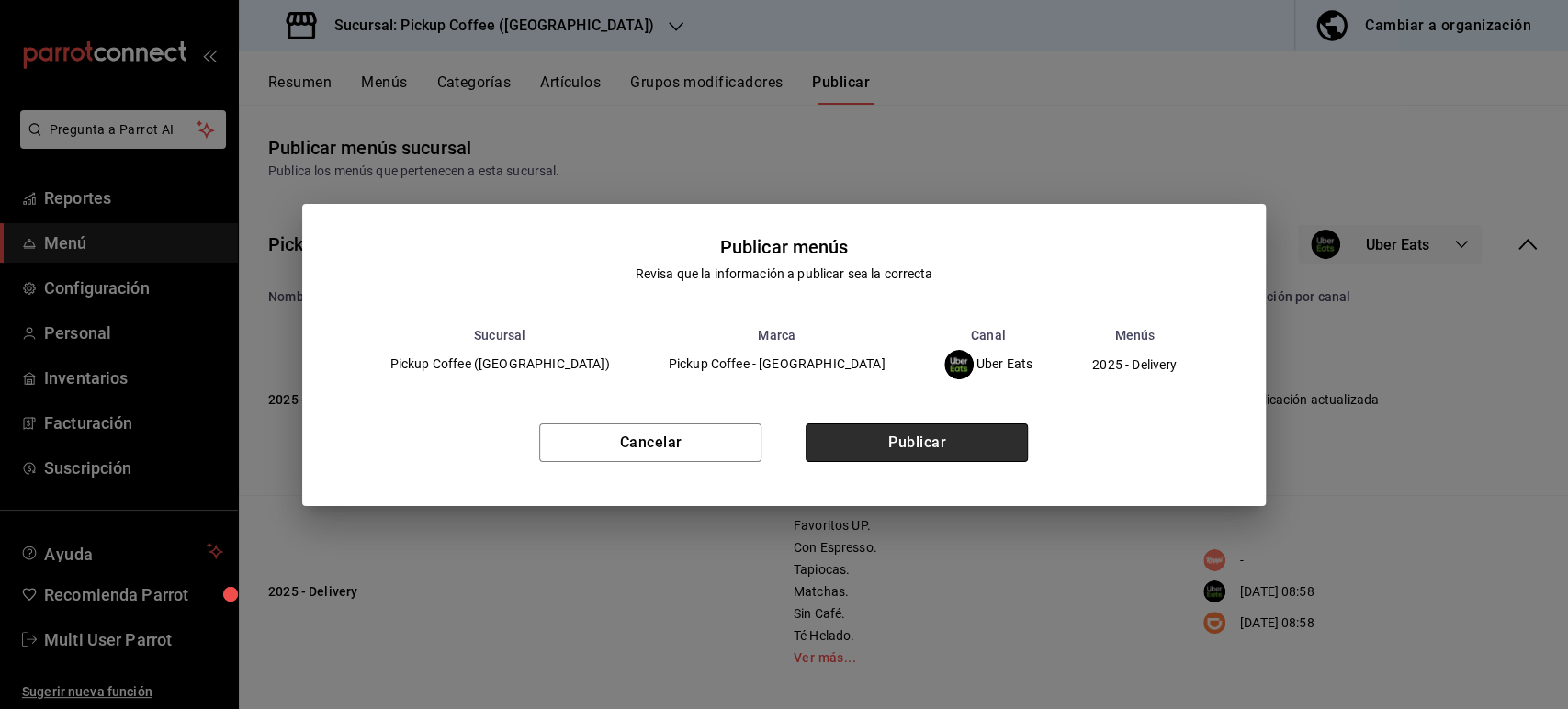
click at [939, 441] on button "Publicar" at bounding box center [916, 443] width 222 height 38
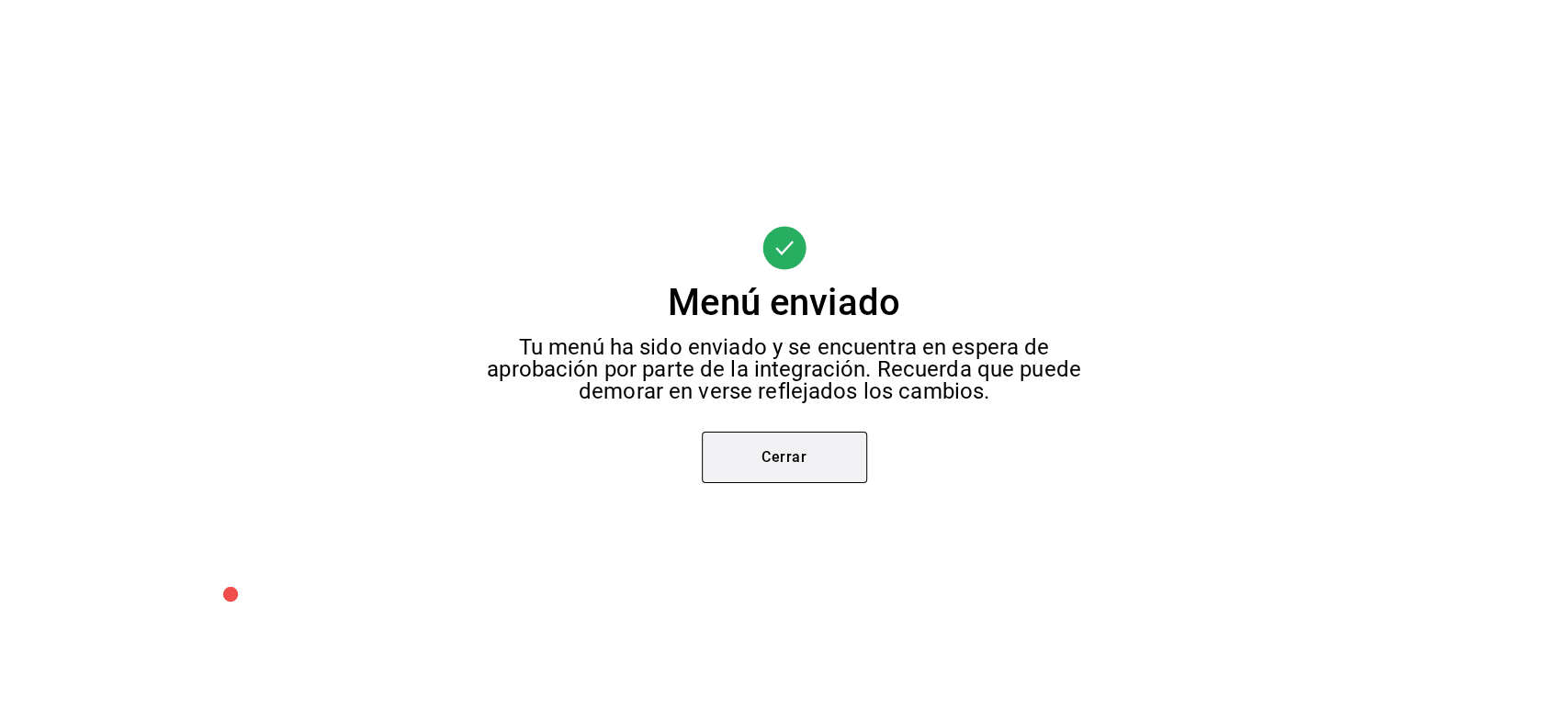
click at [819, 462] on button "Cerrar" at bounding box center [784, 457] width 165 height 52
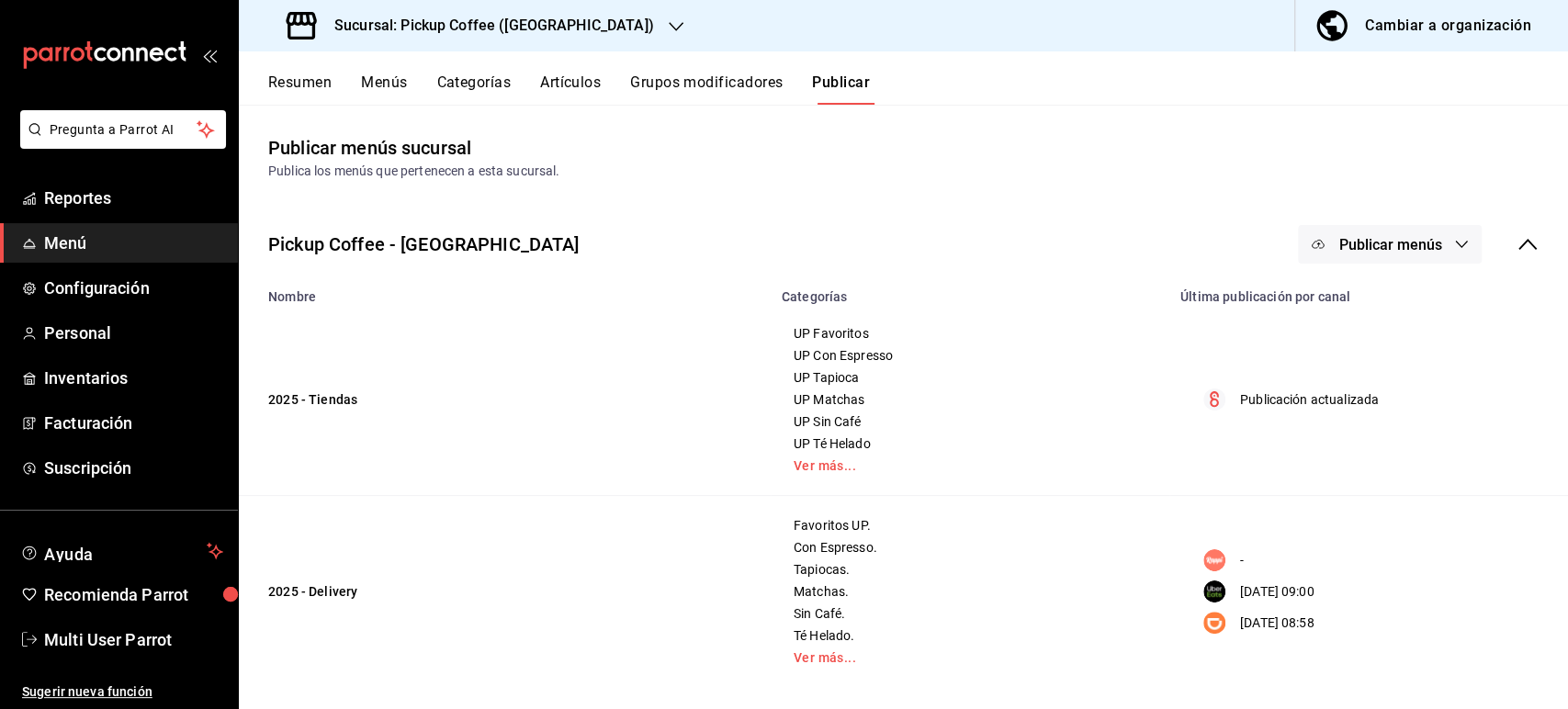
click at [1362, 252] on span "Publicar menús" at bounding box center [1389, 245] width 103 height 18
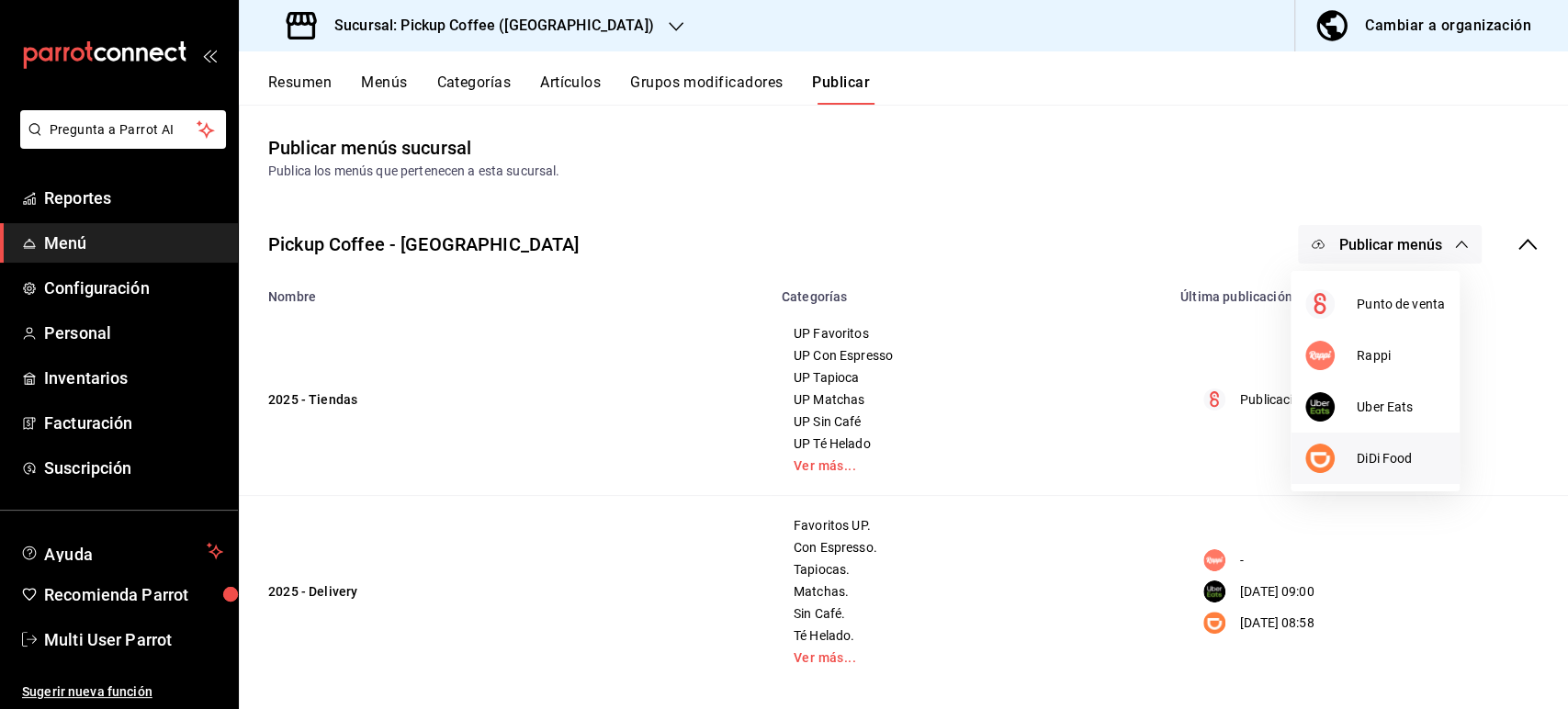
click at [1345, 448] on div at bounding box center [1330, 458] width 52 height 29
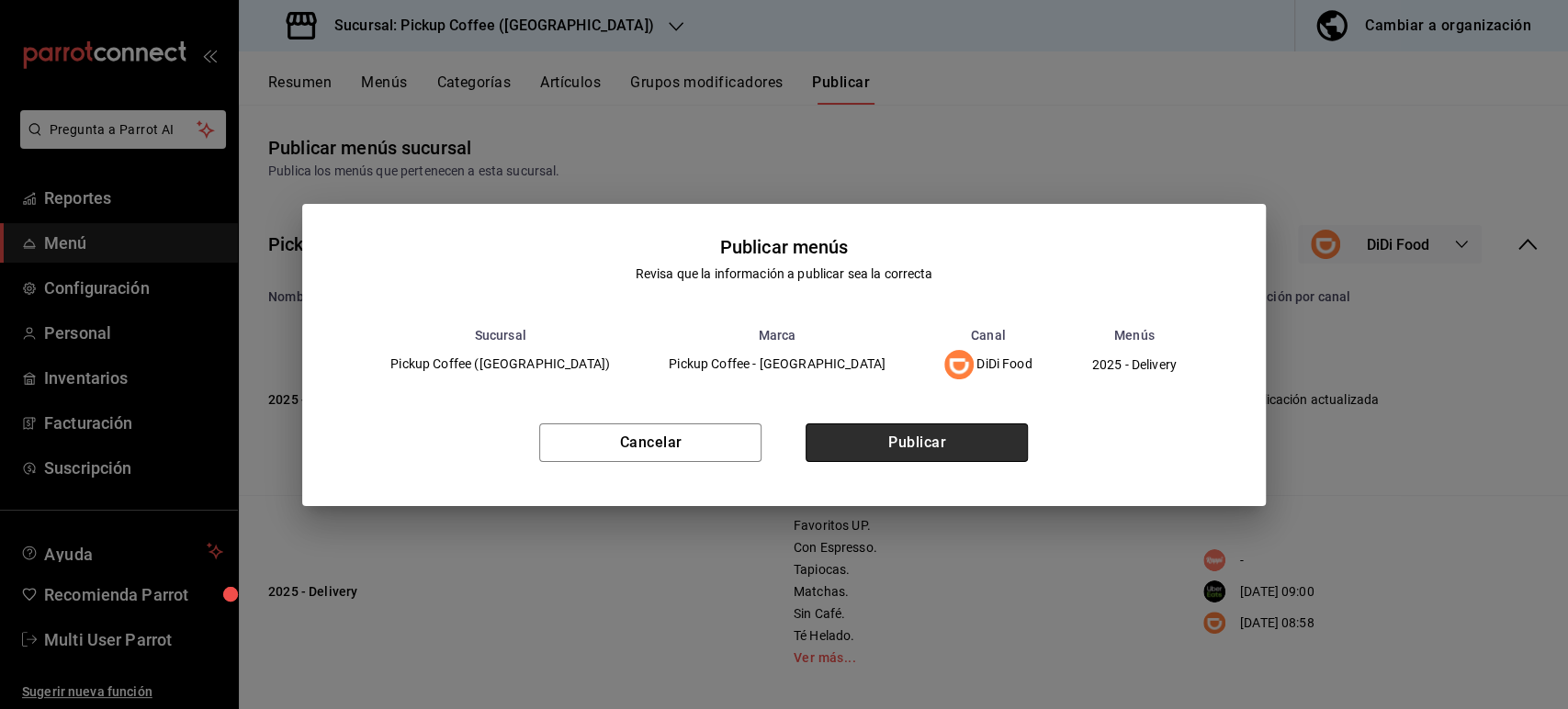
click at [913, 449] on button "Publicar" at bounding box center [916, 443] width 222 height 38
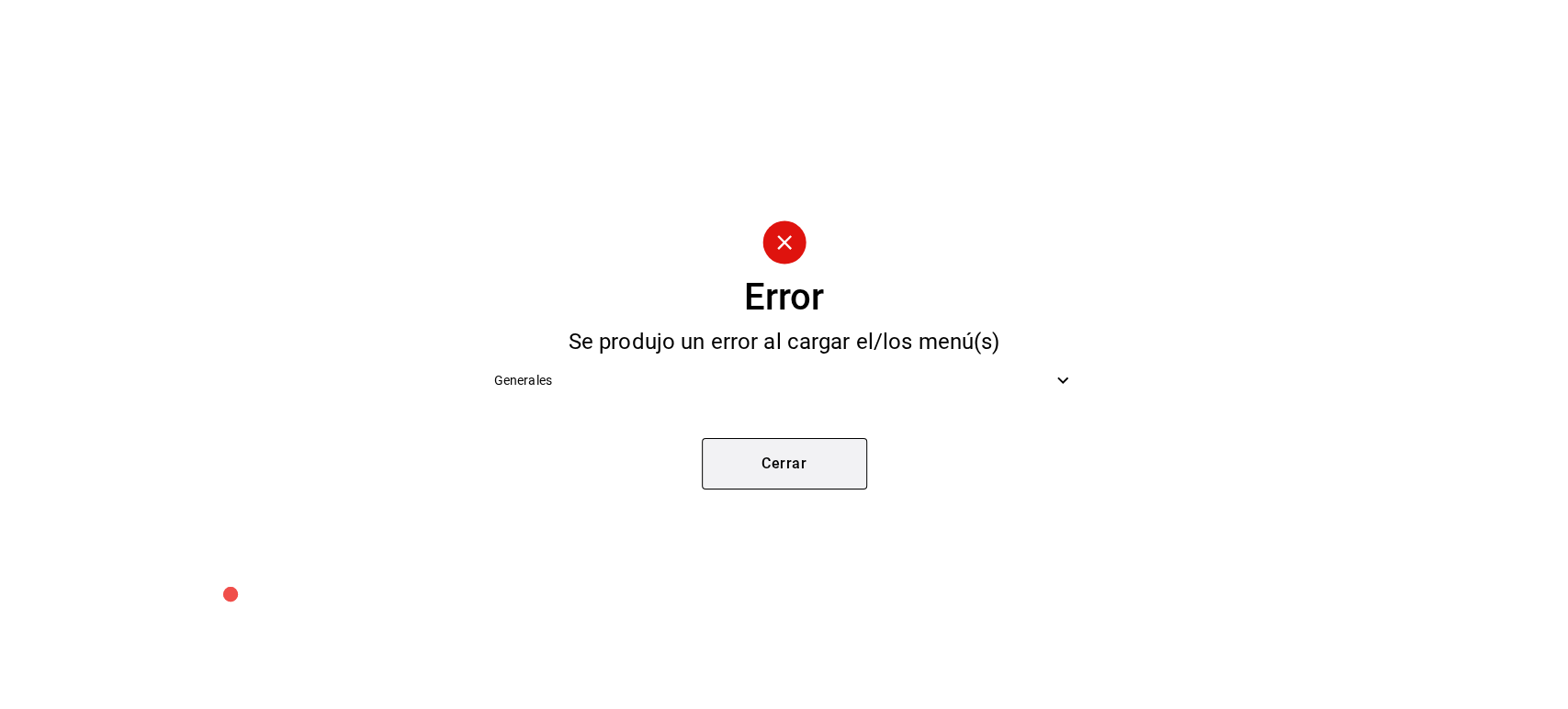
click at [790, 454] on button "Cerrar" at bounding box center [784, 464] width 165 height 52
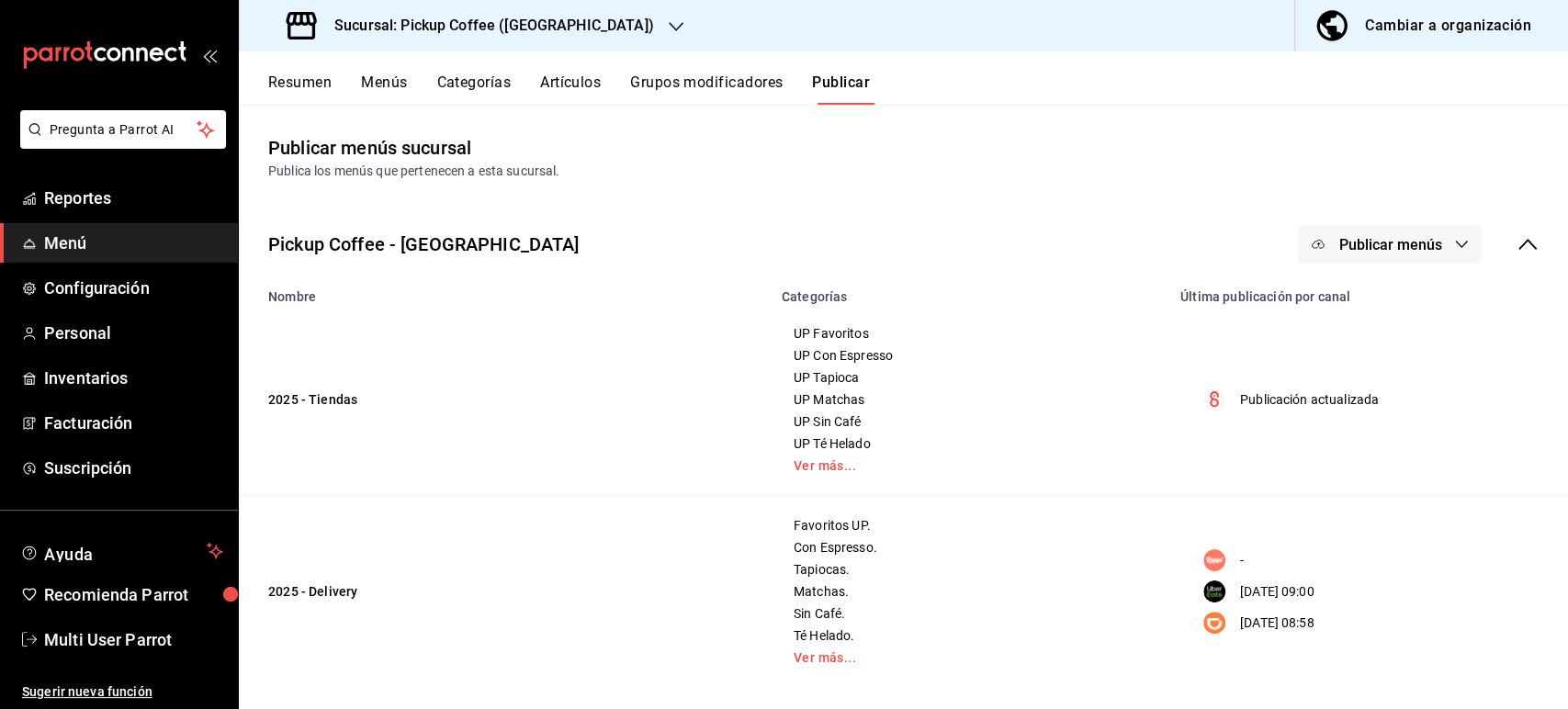
click at [1368, 241] on span "Publicar menús" at bounding box center [1389, 245] width 103 height 18
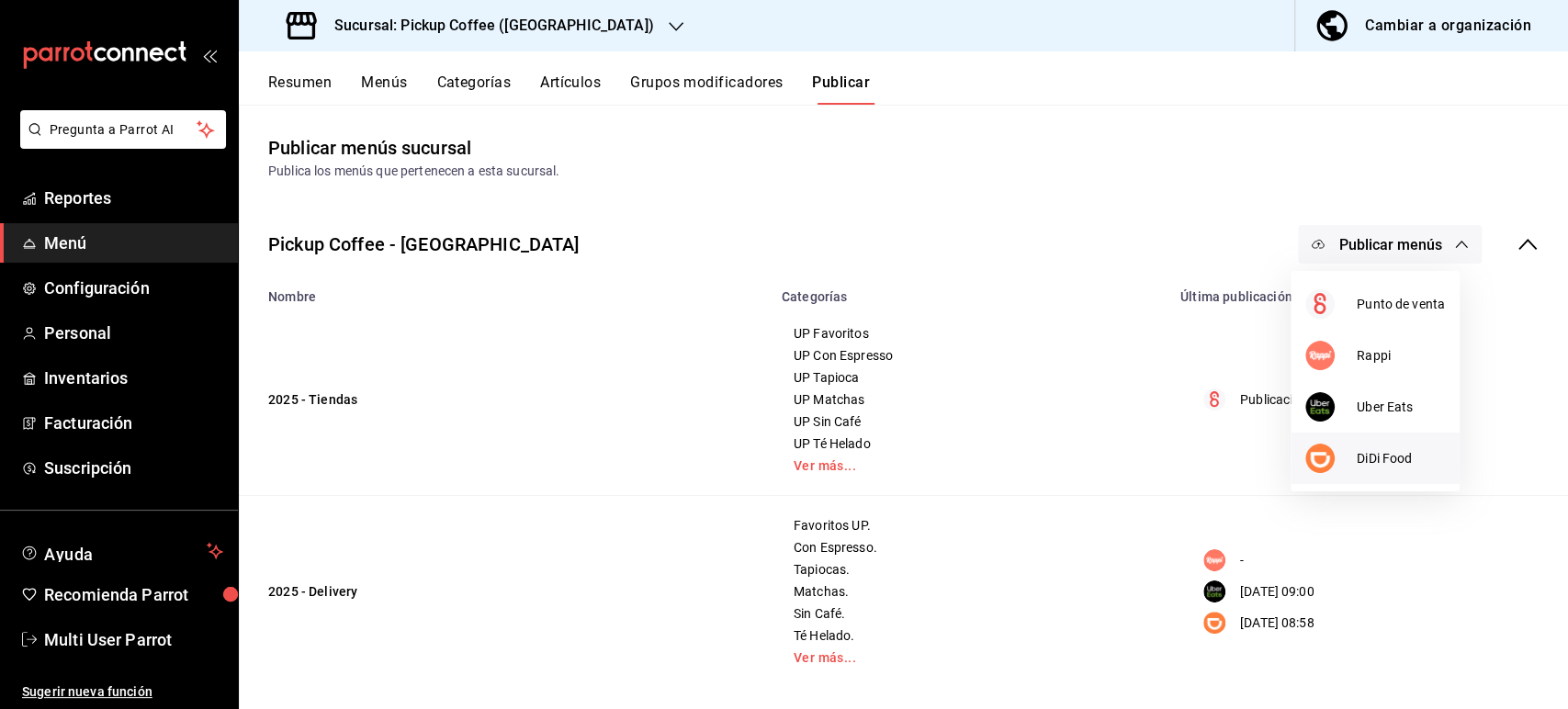
click at [1380, 456] on span "DiDi Food" at bounding box center [1401, 459] width 88 height 20
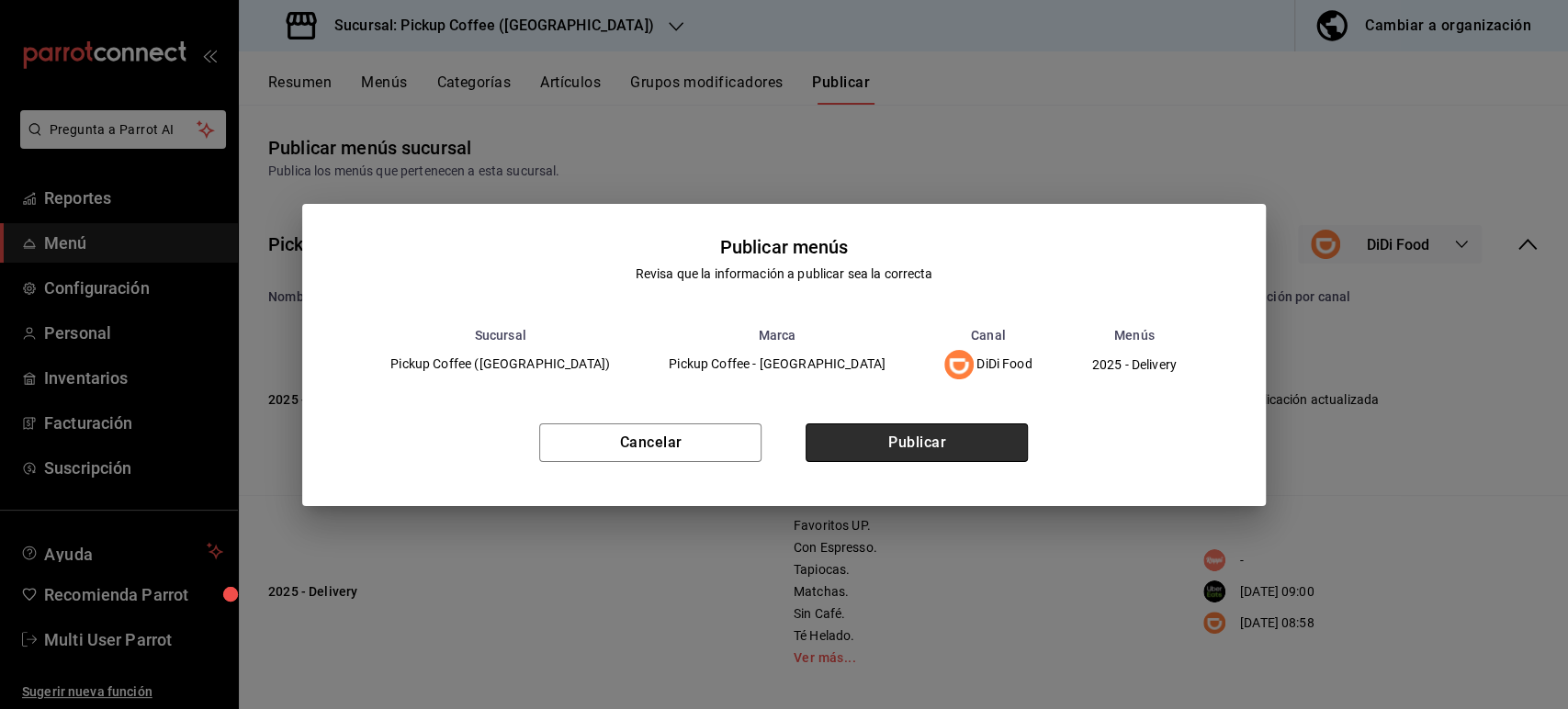
click at [976, 447] on button "Publicar" at bounding box center [916, 443] width 222 height 38
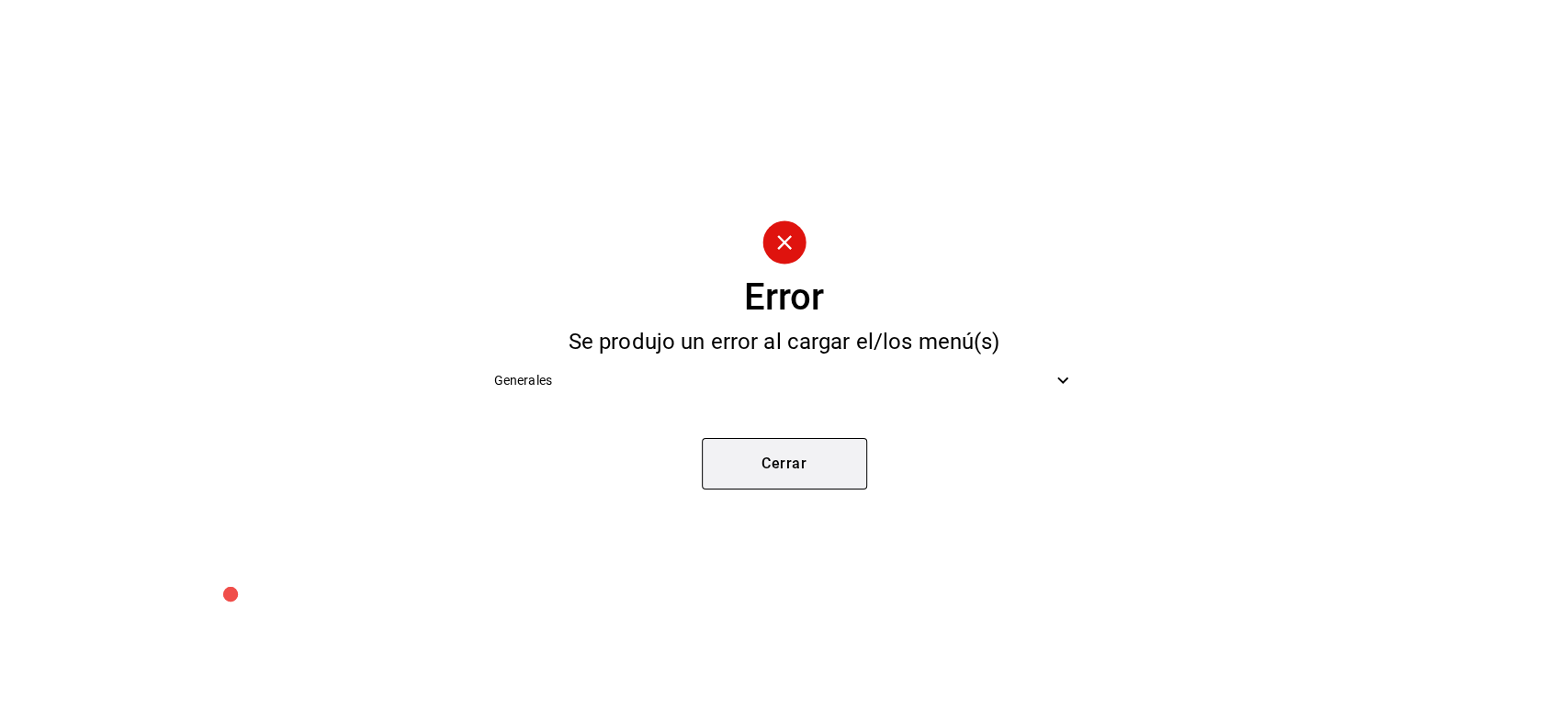
click at [779, 469] on button "Cerrar" at bounding box center [784, 464] width 165 height 52
